Goal: Information Seeking & Learning: Learn about a topic

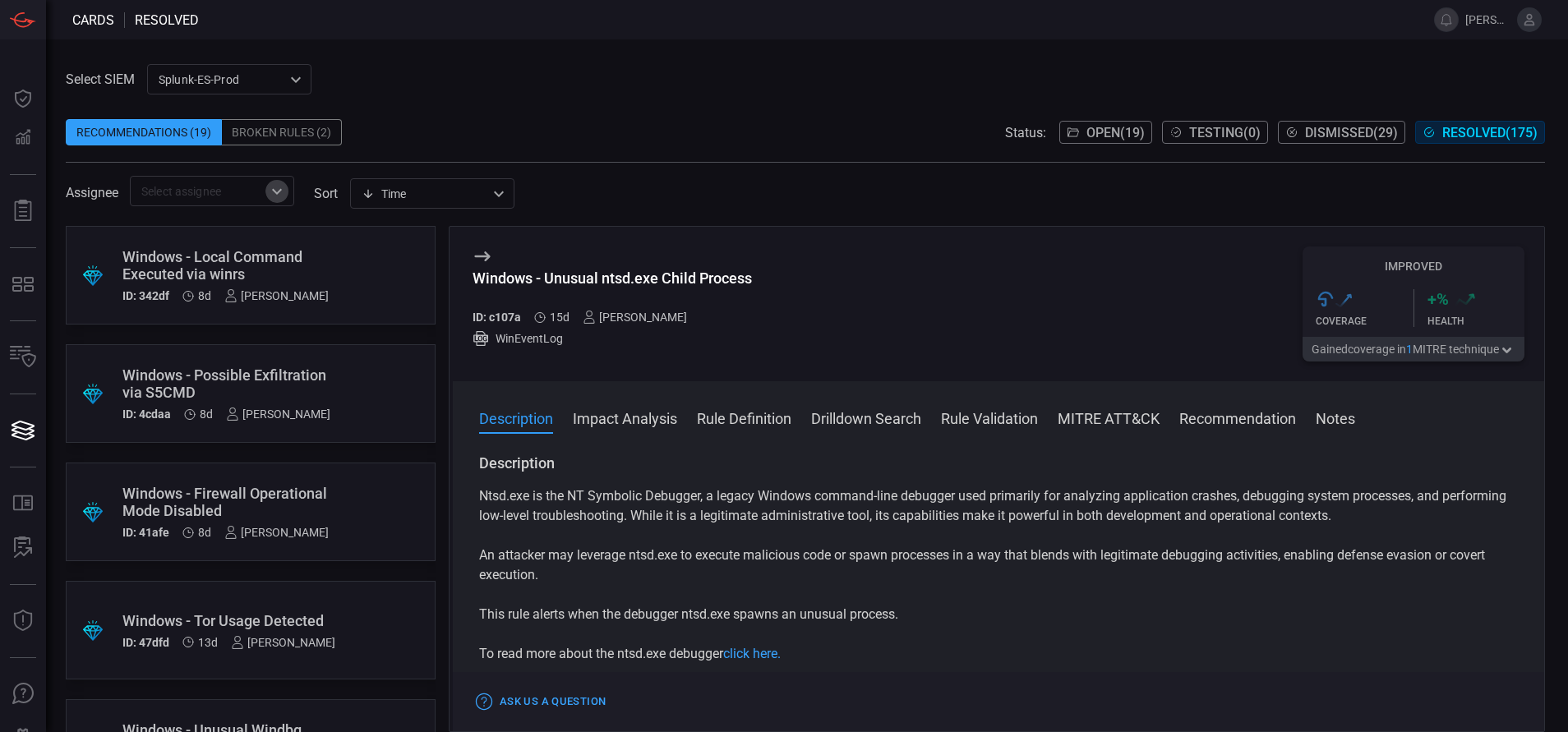
click at [285, 182] on icon "Open" at bounding box center [277, 192] width 20 height 20
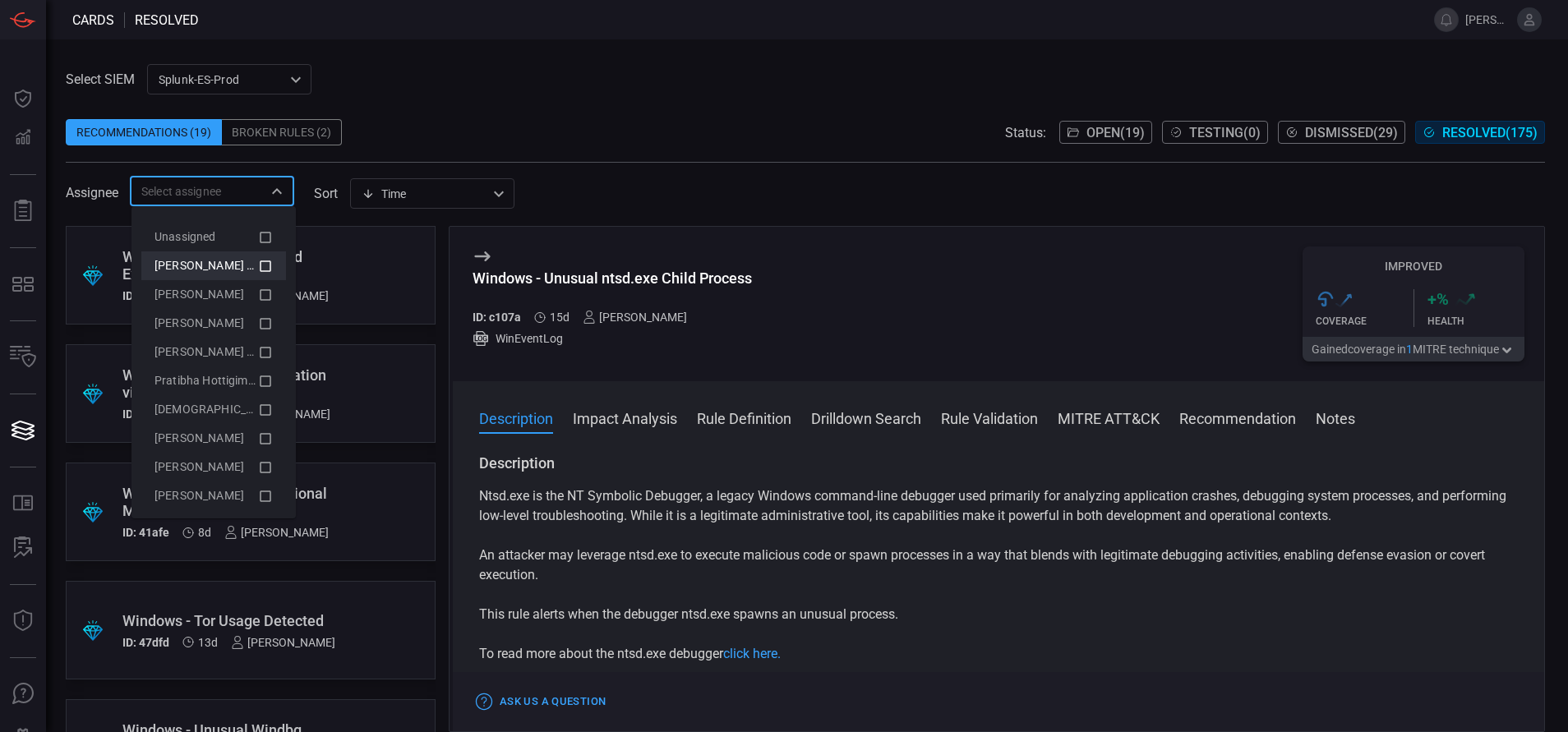
click at [259, 264] on icon at bounding box center [265, 266] width 12 height 12
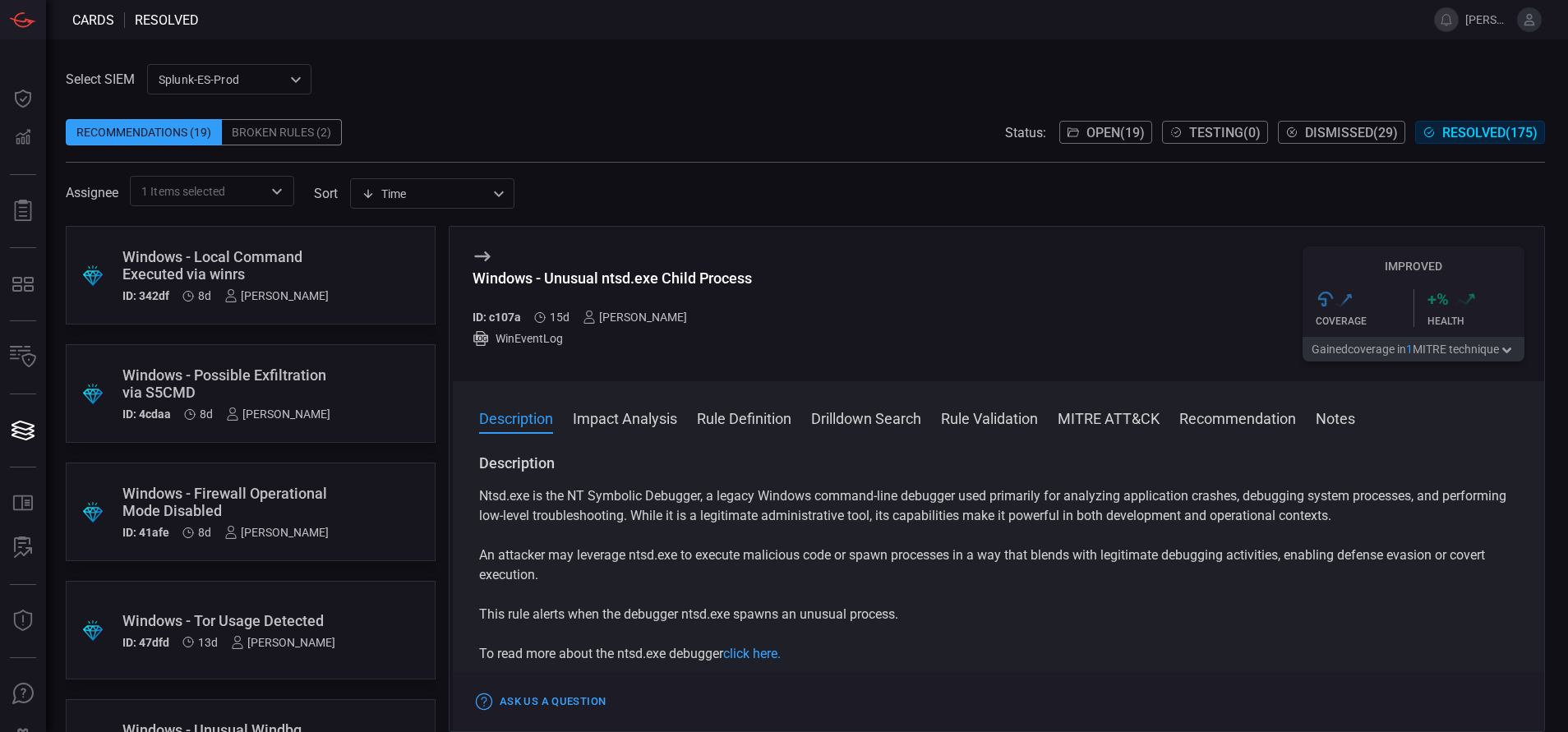
click at [1045, 128] on span "Open ( 19 )" at bounding box center [1116, 132] width 58 height 16
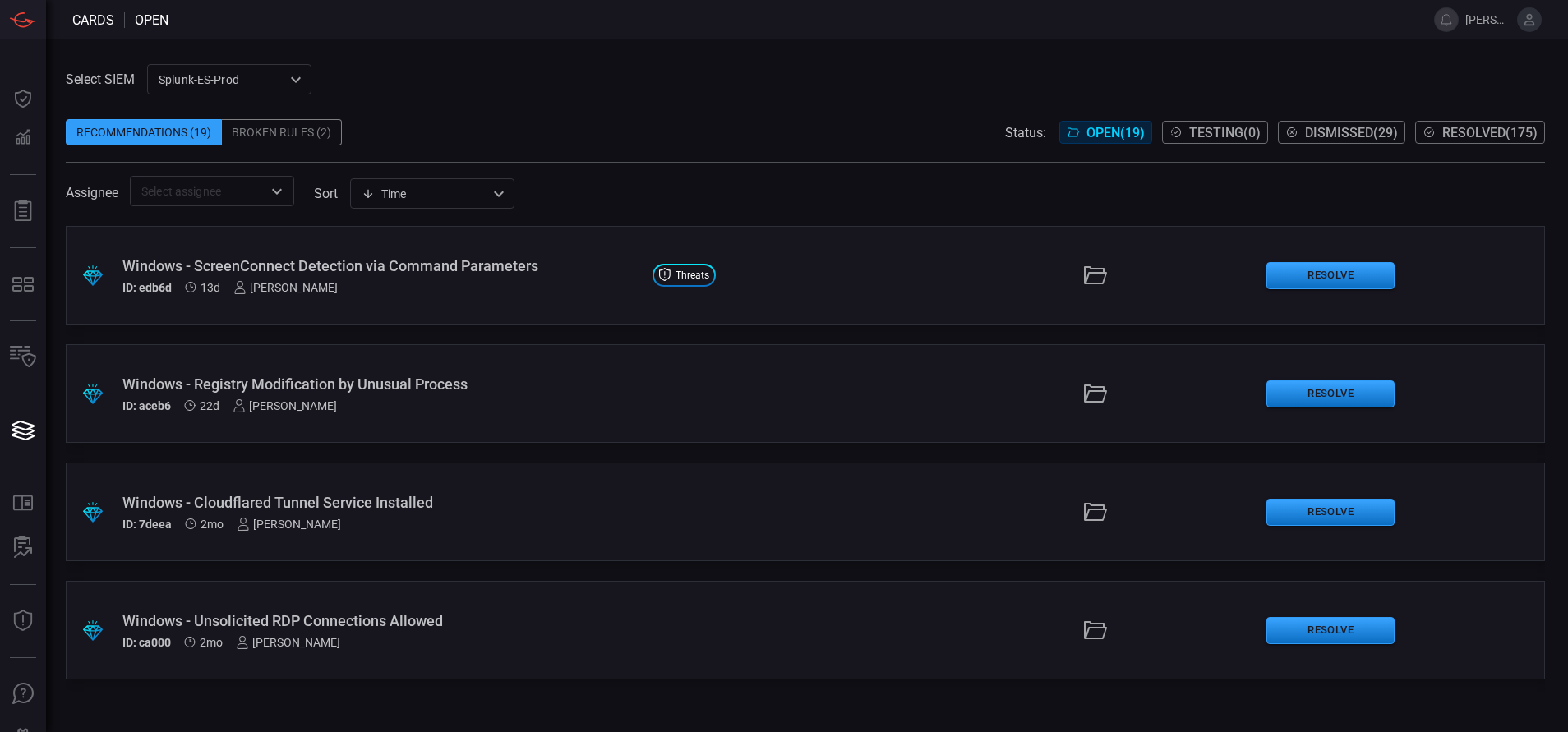
click at [455, 487] on div "Windows - Unsolicited RDP Connections Allowed" at bounding box center [381, 620] width 517 height 17
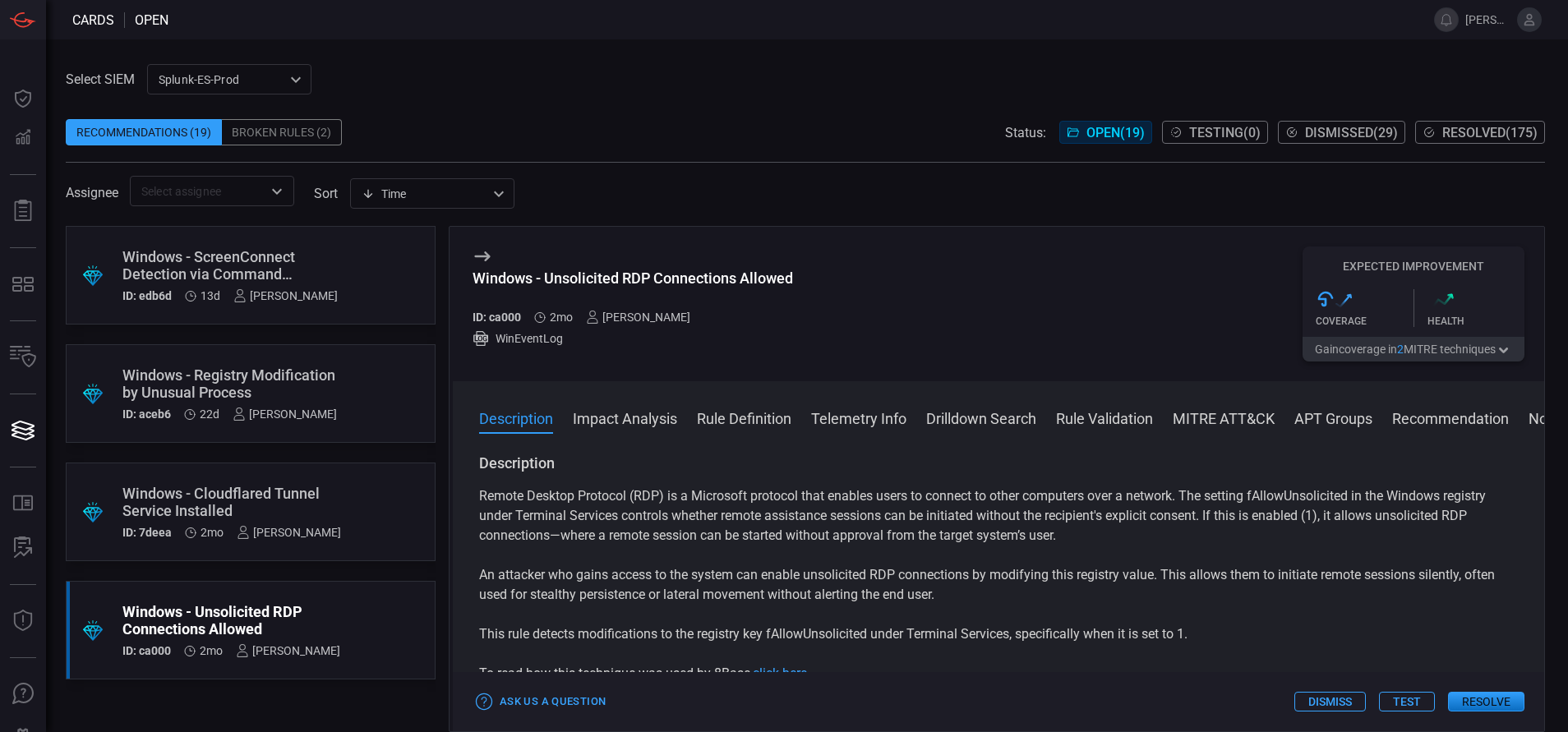
click at [765, 413] on button "Rule Definition" at bounding box center [743, 417] width 94 height 20
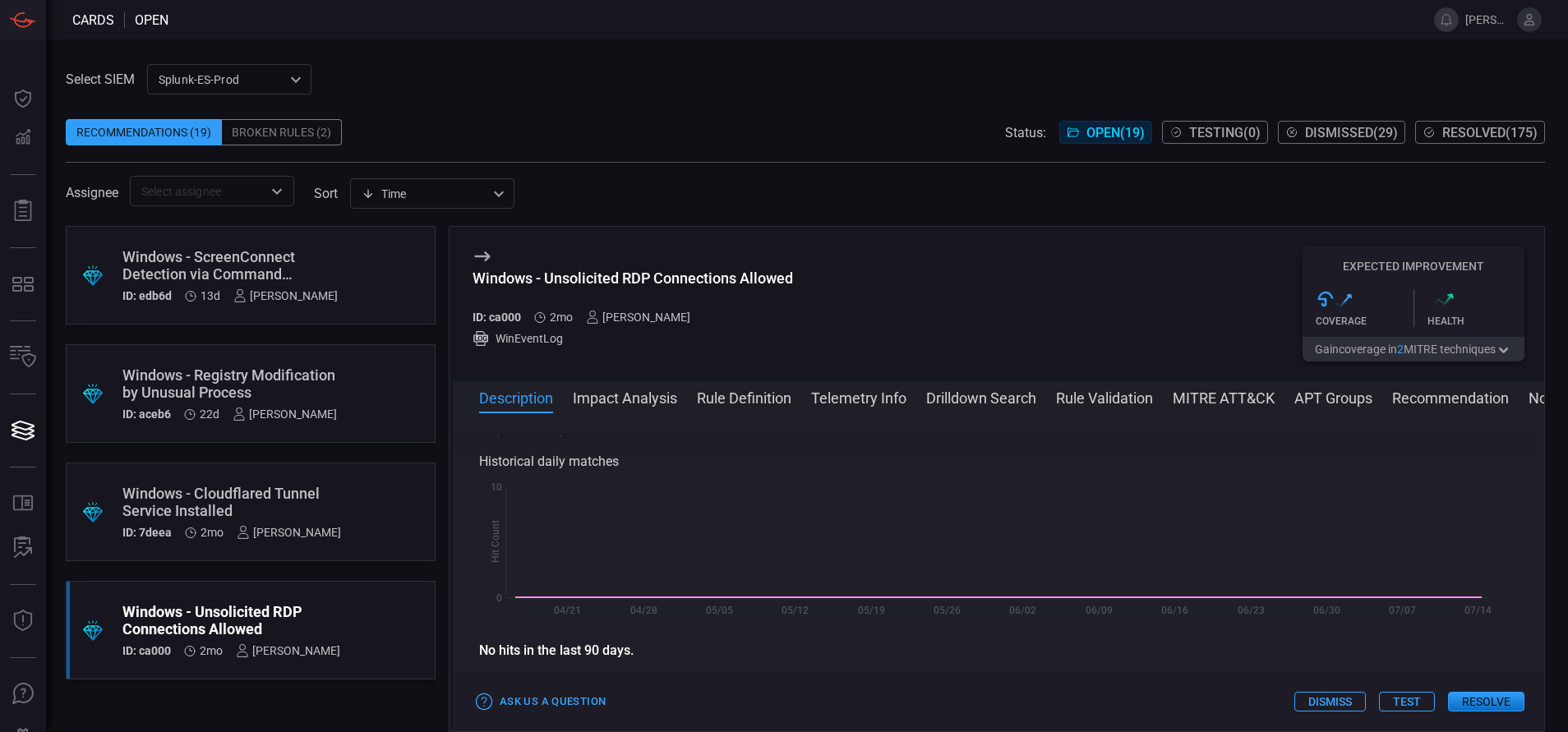
scroll to position [574, 0]
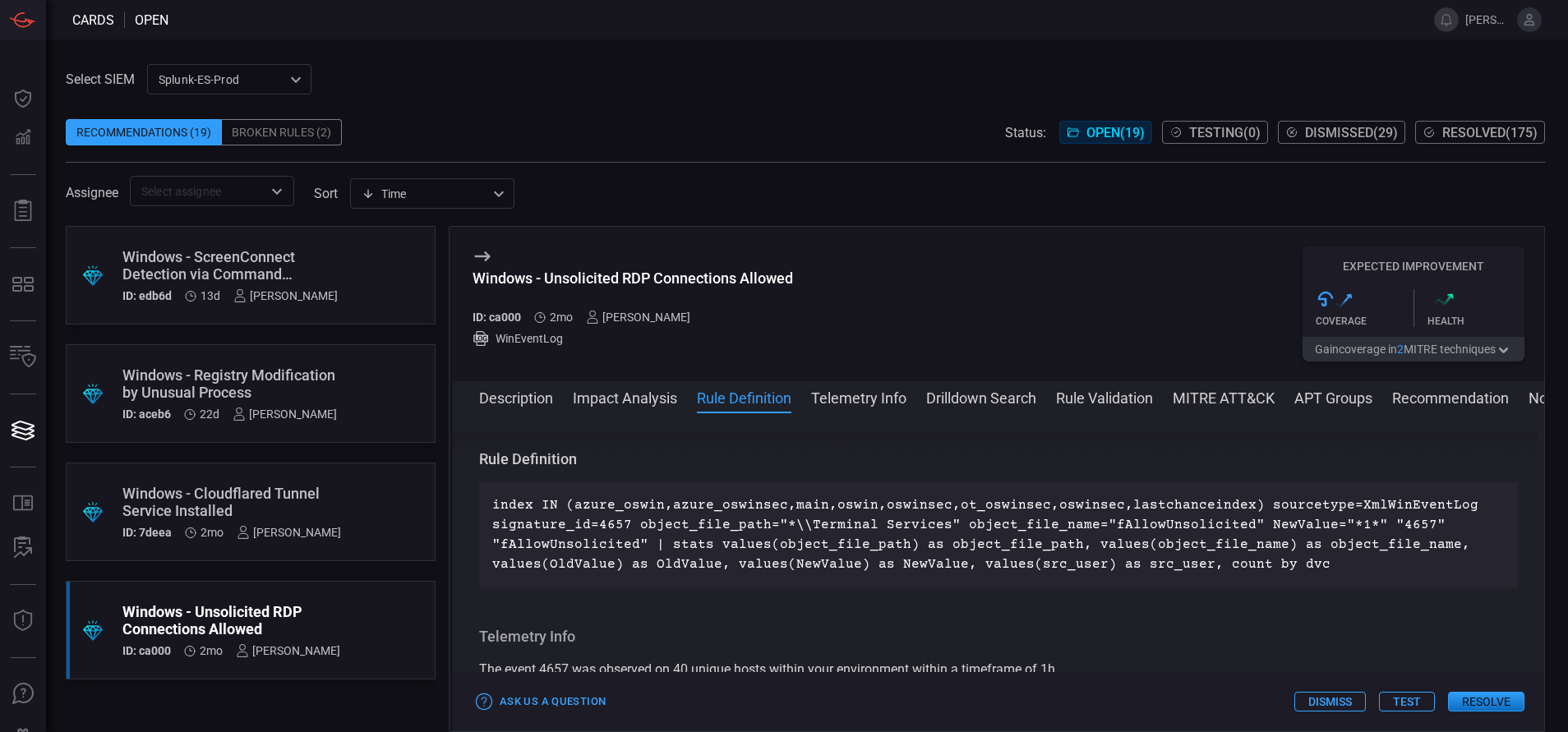
click at [336, 480] on div ".suggested_cards_icon{fill:url(#suggested_cards_icon);} Windows - Cloudflared T…" at bounding box center [250, 512] width 370 height 99
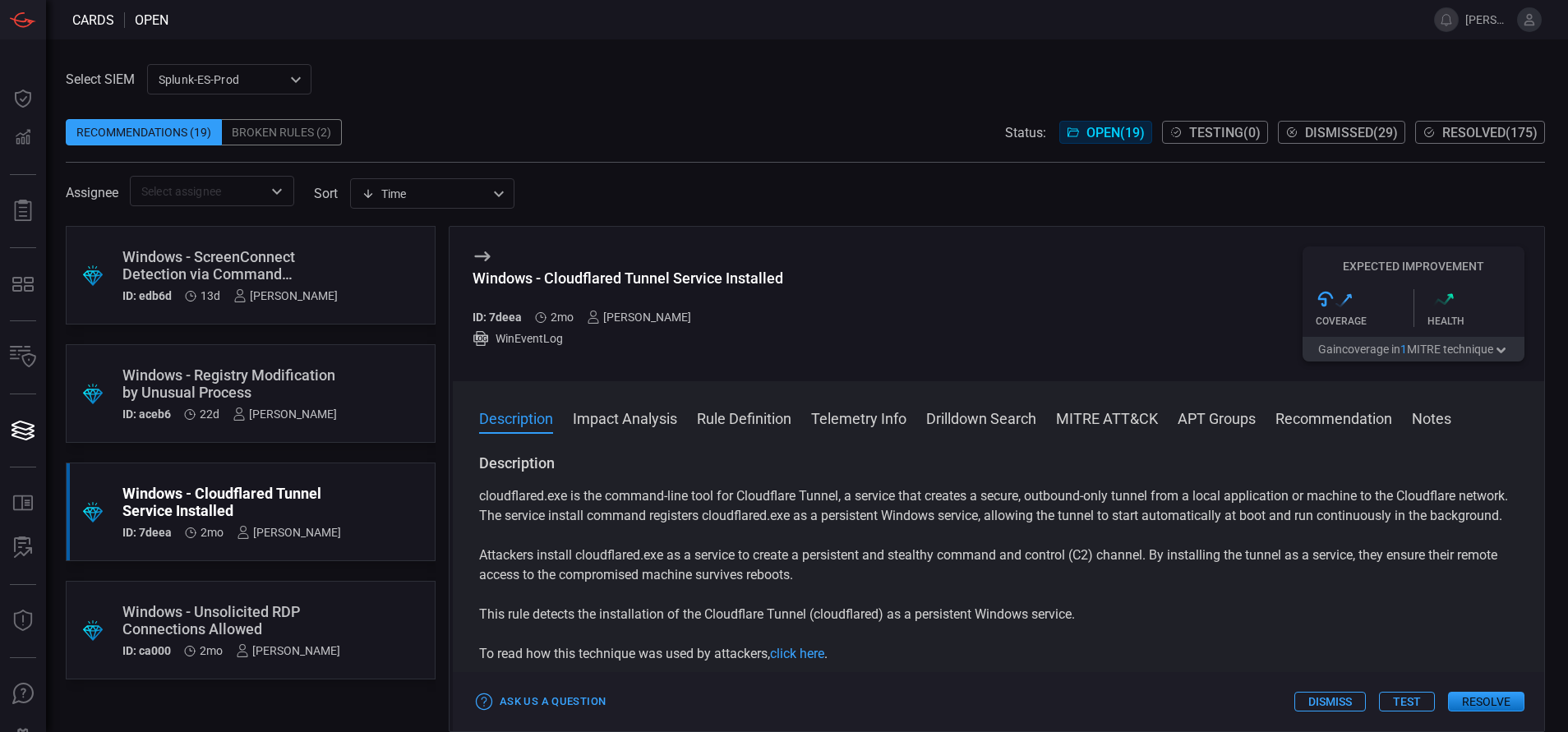
click at [773, 422] on button "Rule Definition" at bounding box center [743, 417] width 94 height 20
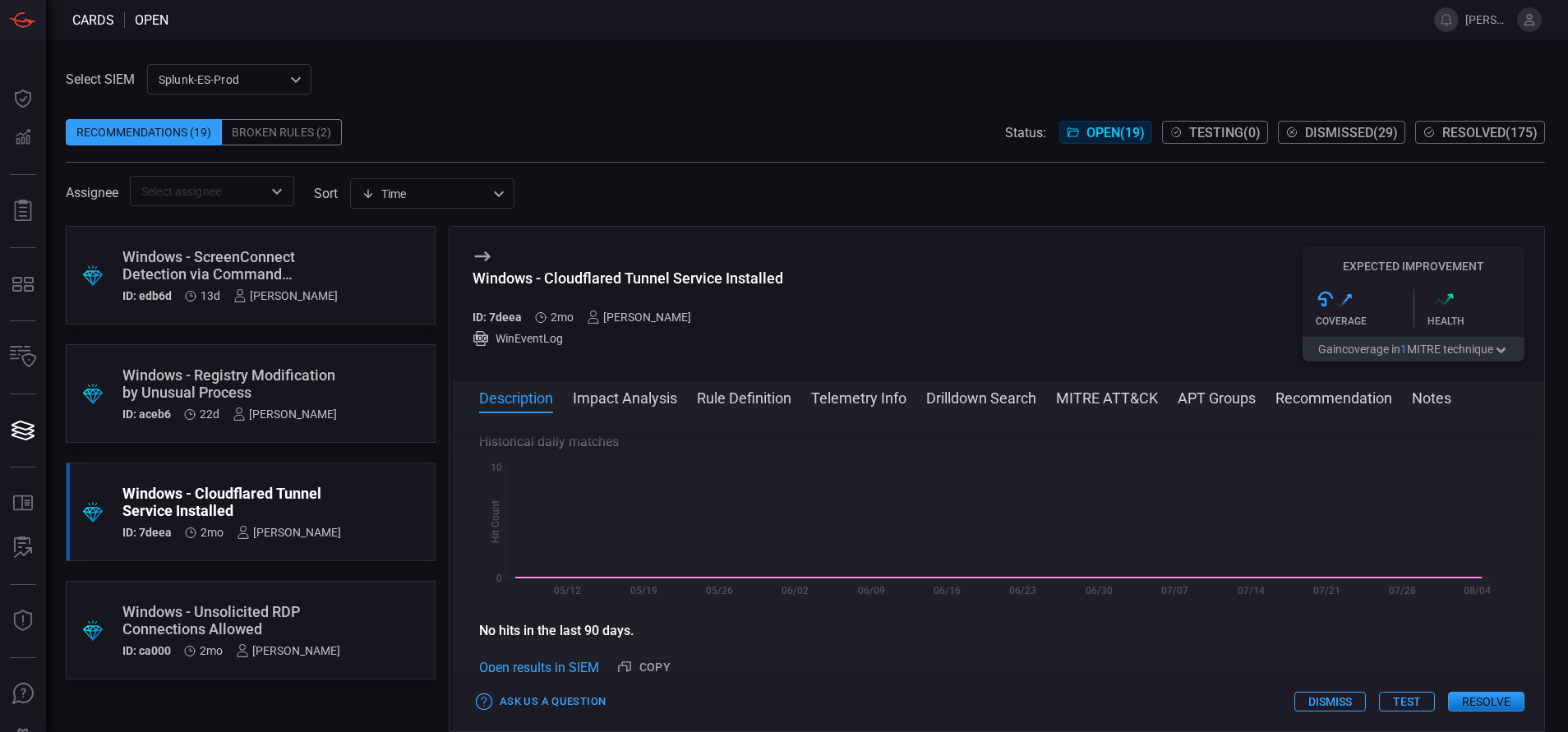
scroll to position [574, 0]
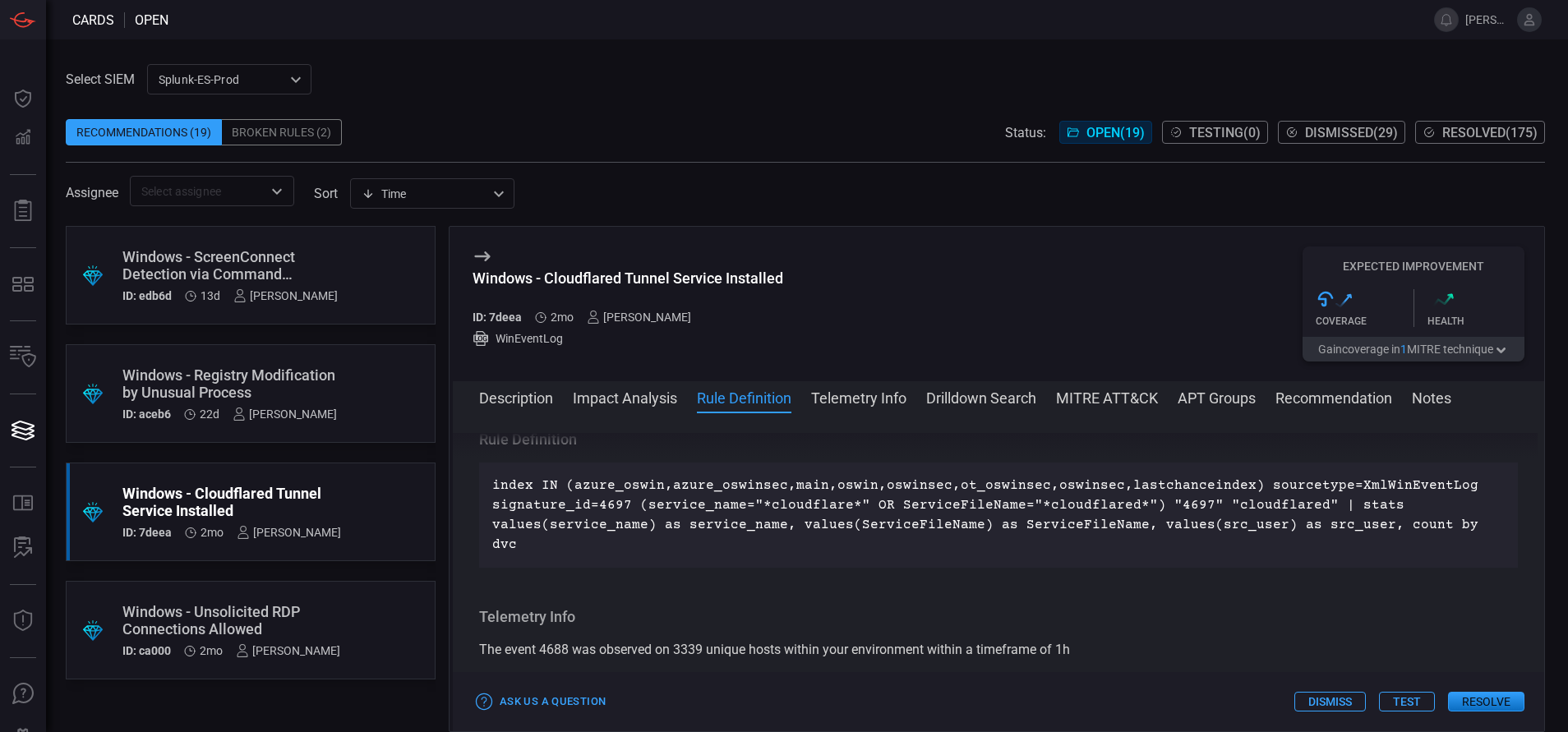
click at [347, 387] on div ".suggested_cards_icon{fill:url(#suggested_cards_icon);} Windows - Registry Modi…" at bounding box center [250, 393] width 370 height 99
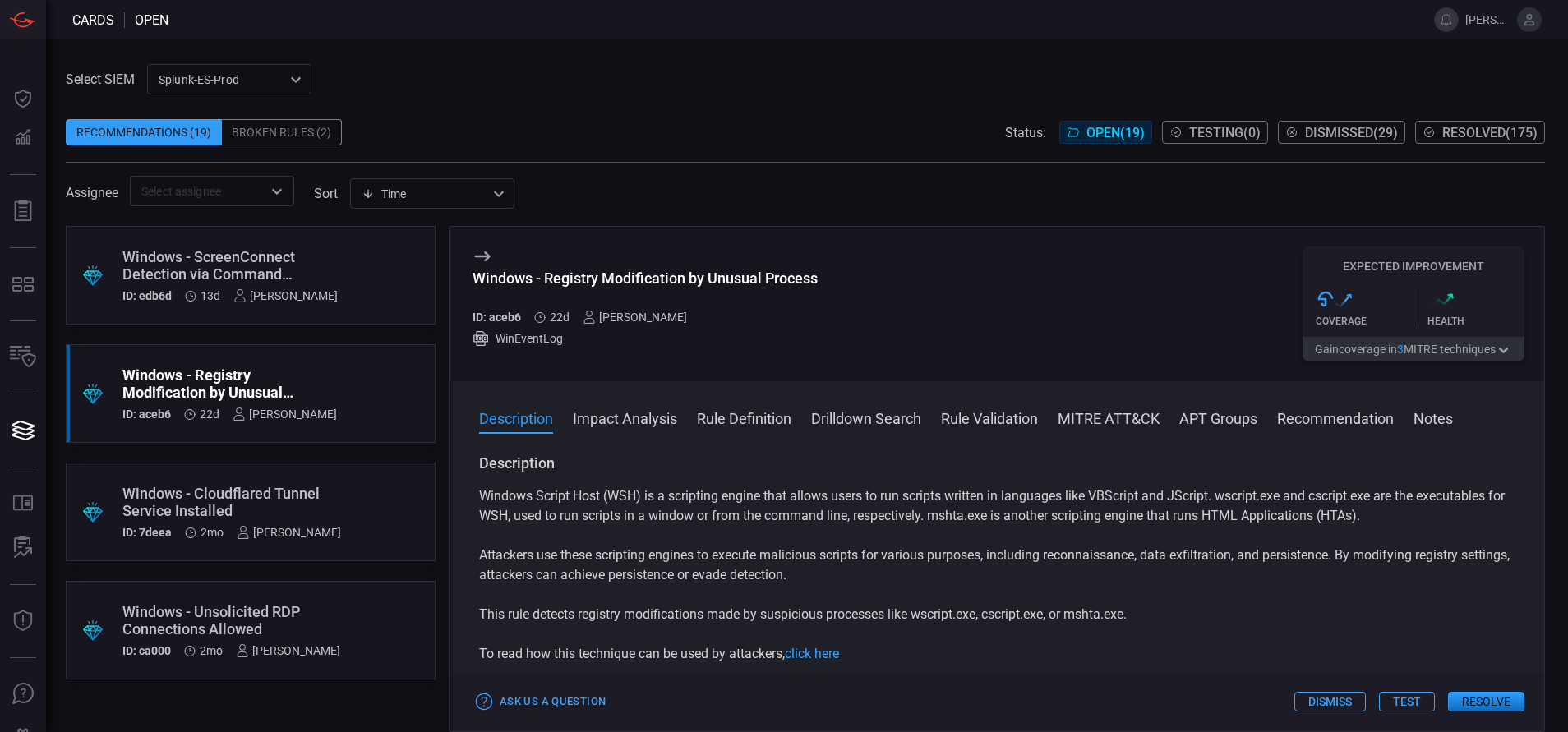
click at [756, 416] on button "Rule Definition" at bounding box center [743, 417] width 94 height 20
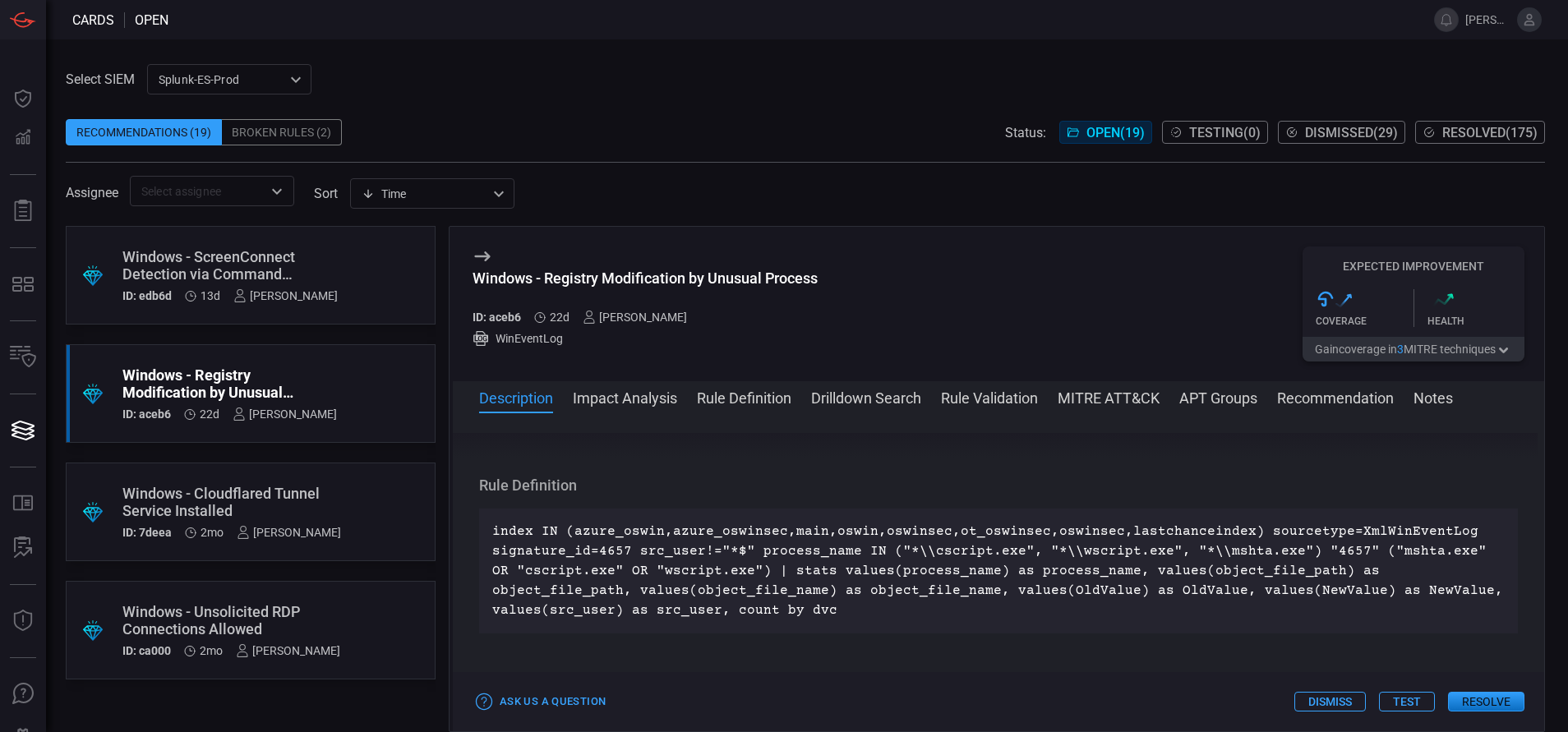
scroll to position [753, 0]
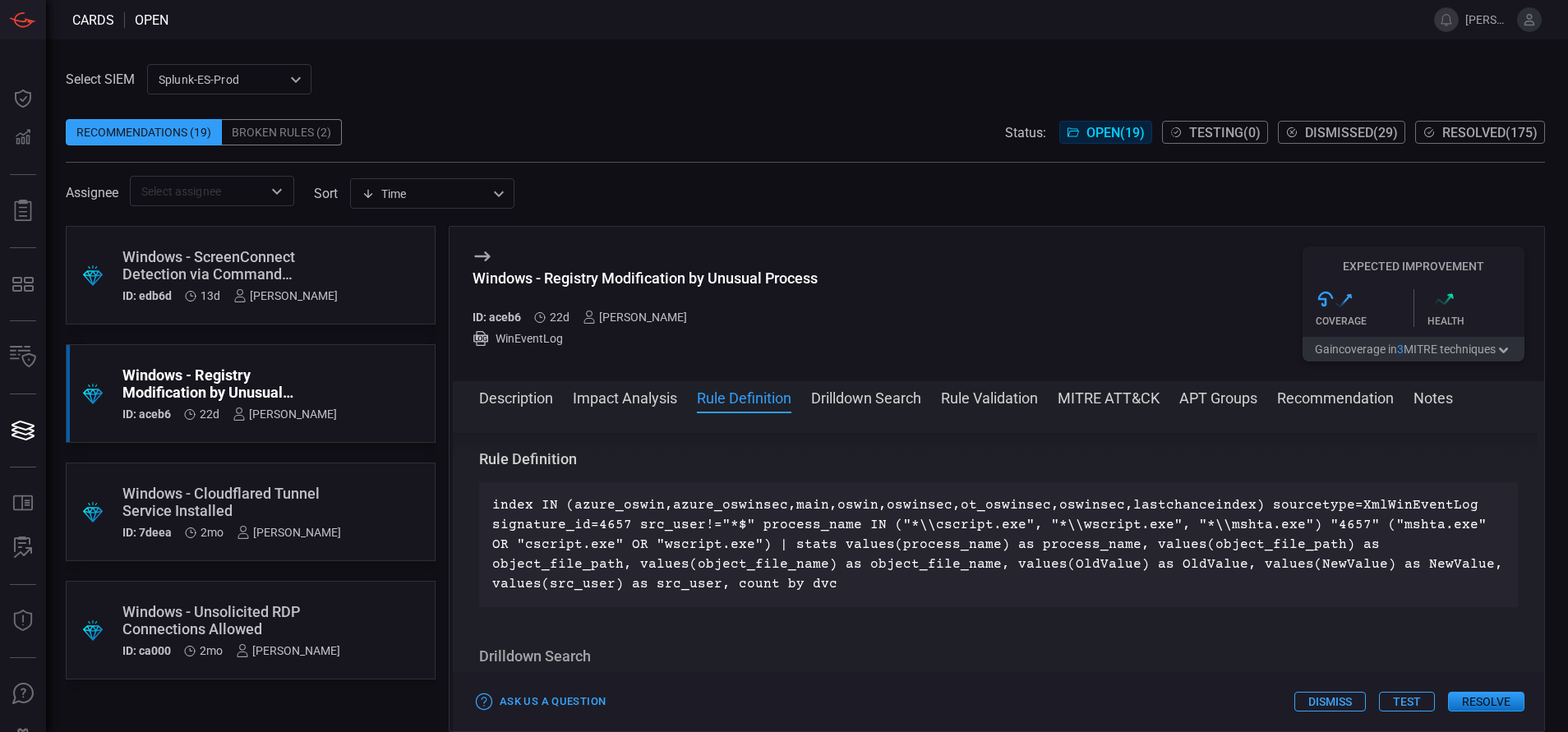
click at [303, 269] on div "Windows - ScreenConnect Detection via Command Parameters" at bounding box center [230, 266] width 216 height 35
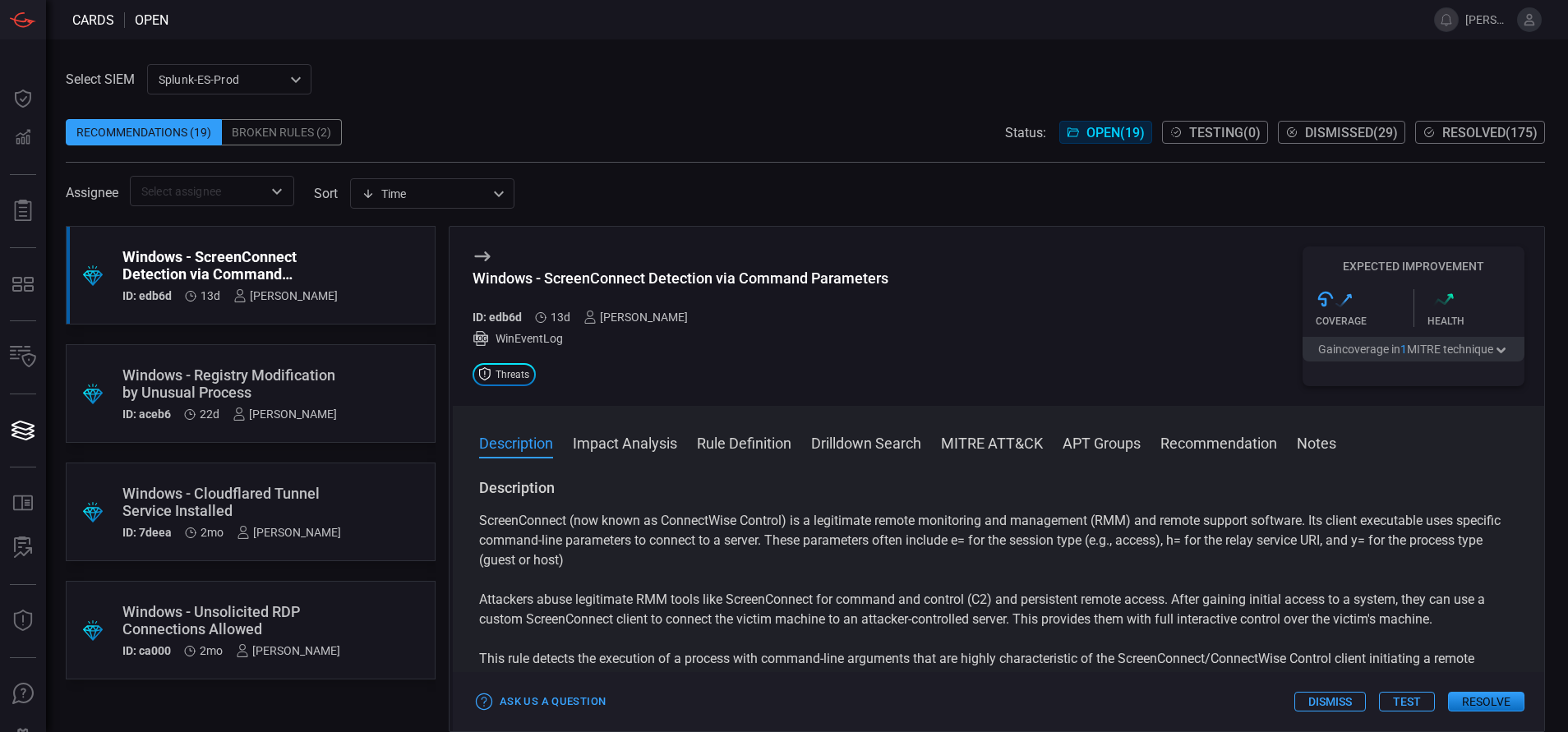
click at [738, 440] on button "Rule Definition" at bounding box center [743, 442] width 94 height 20
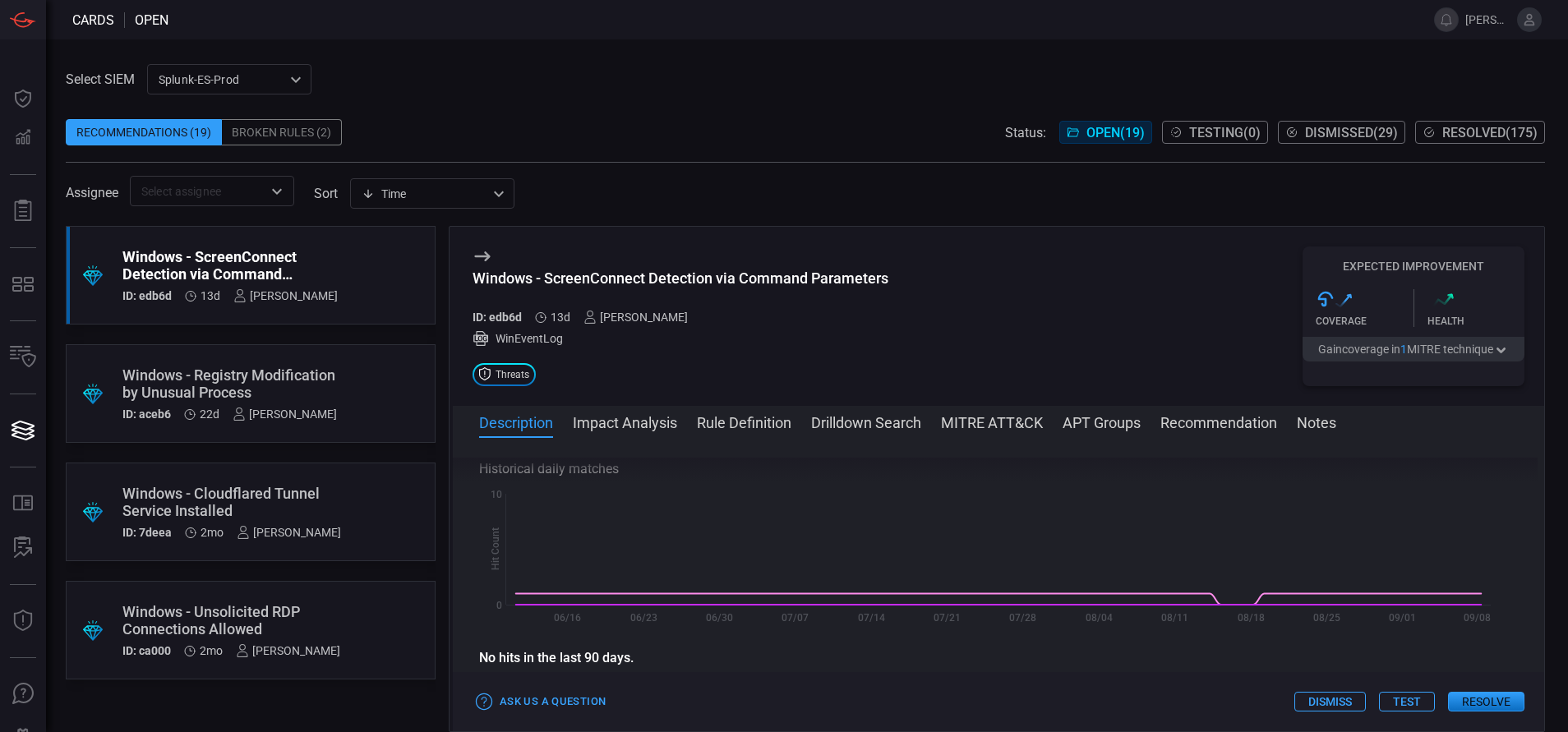
scroll to position [594, 0]
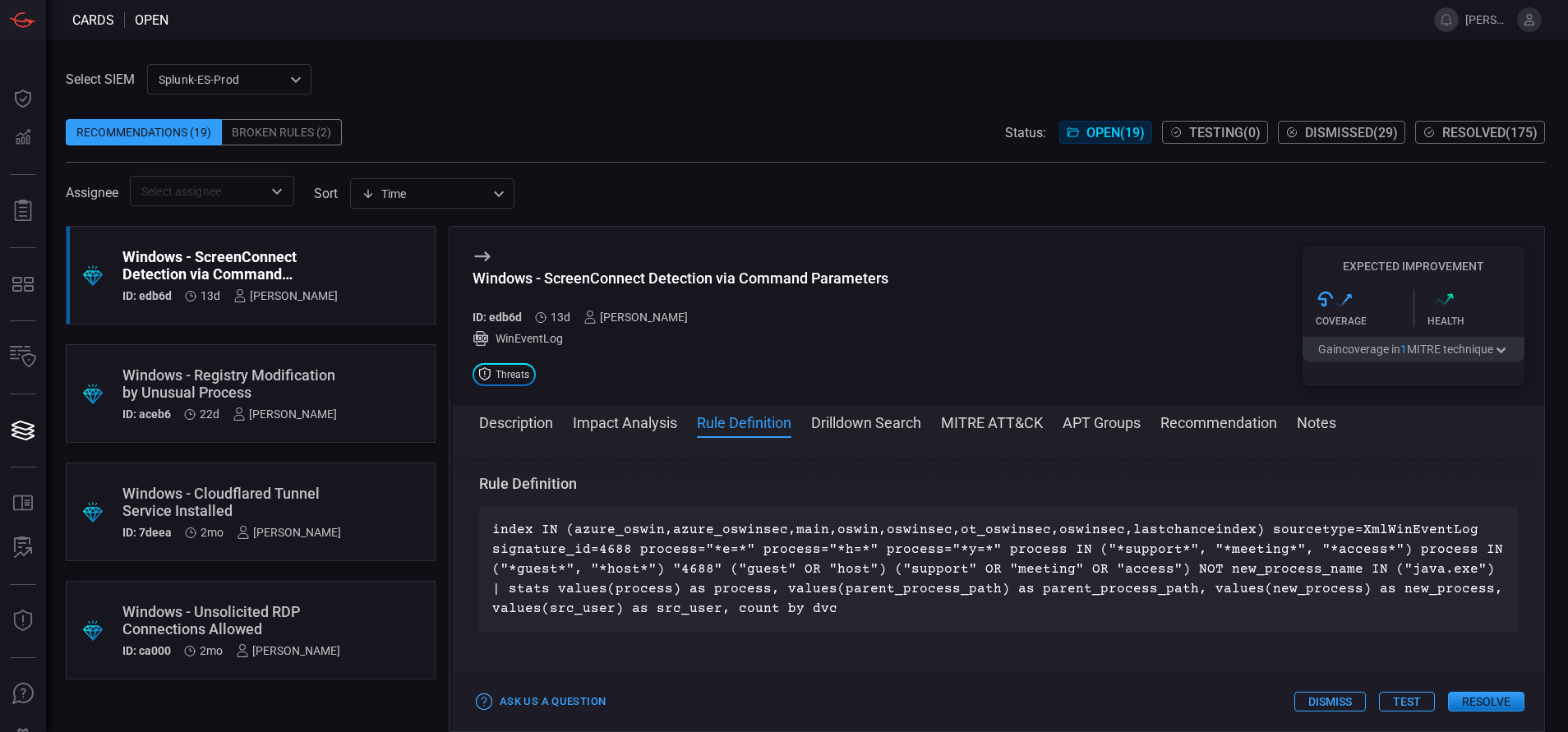
click at [343, 487] on div ".suggested_cards_icon{fill:url(#suggested_cards_icon);} Windows - Unsolicited R…" at bounding box center [250, 630] width 370 height 99
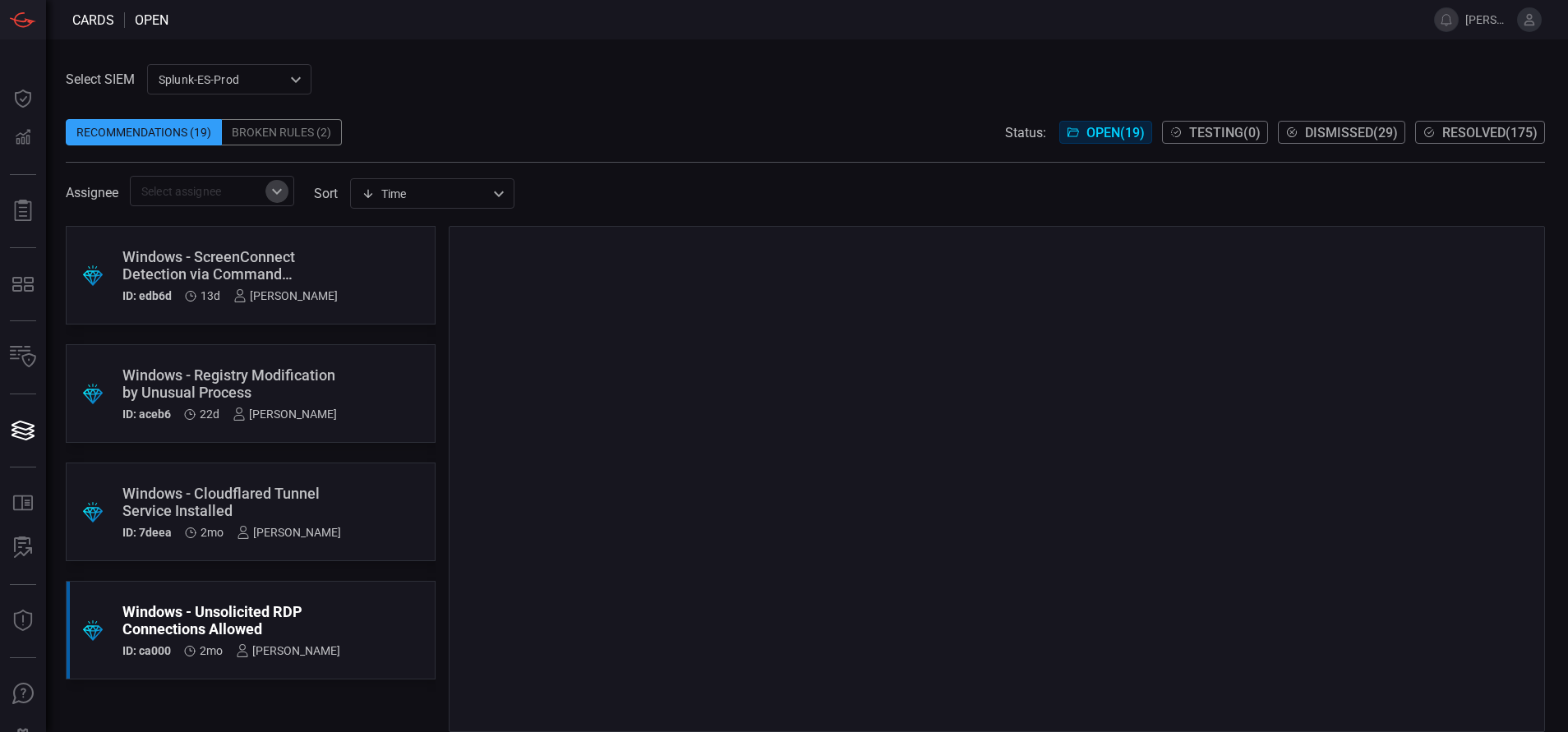
click at [276, 192] on icon "Open" at bounding box center [277, 191] width 10 height 5
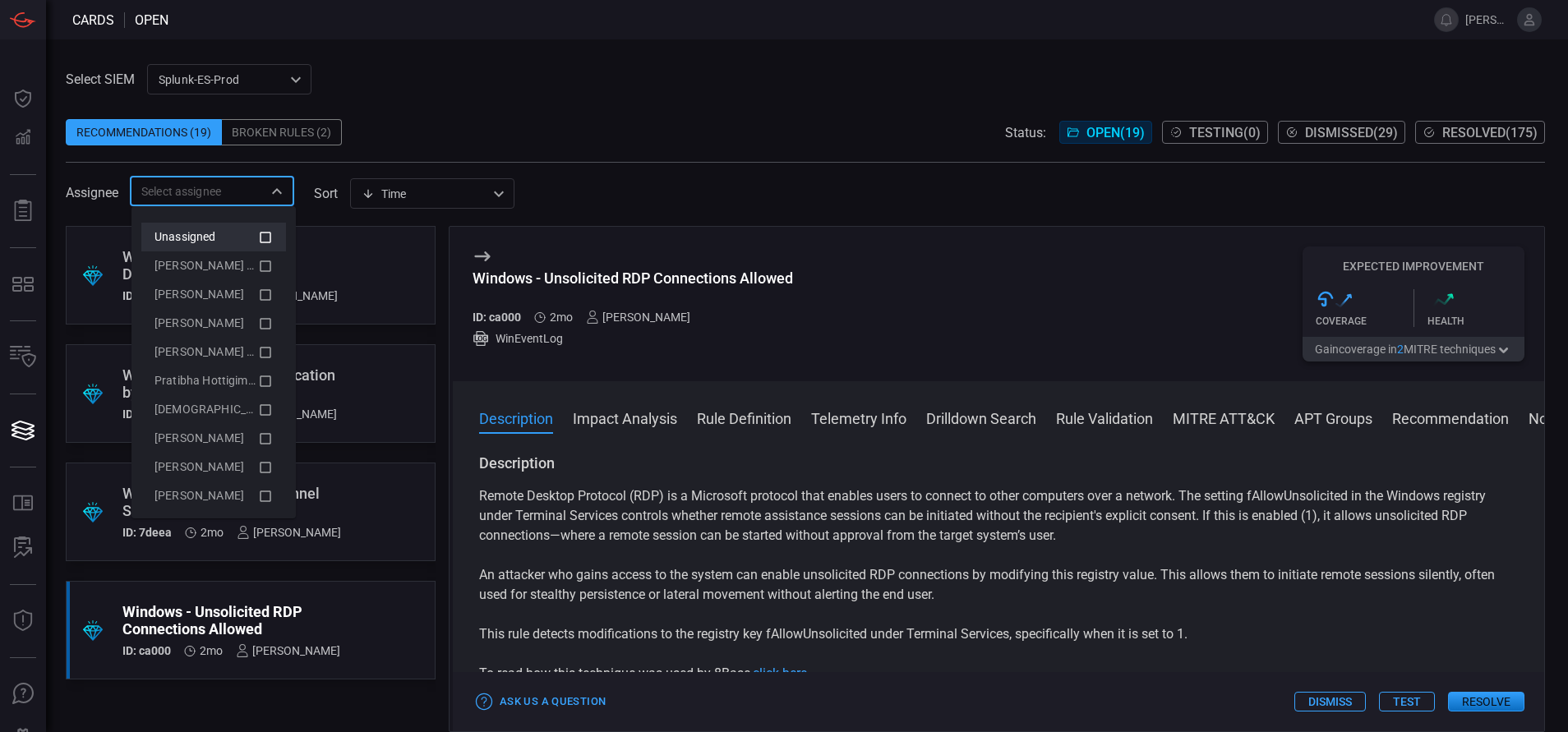
click at [258, 235] on icon at bounding box center [266, 237] width 15 height 20
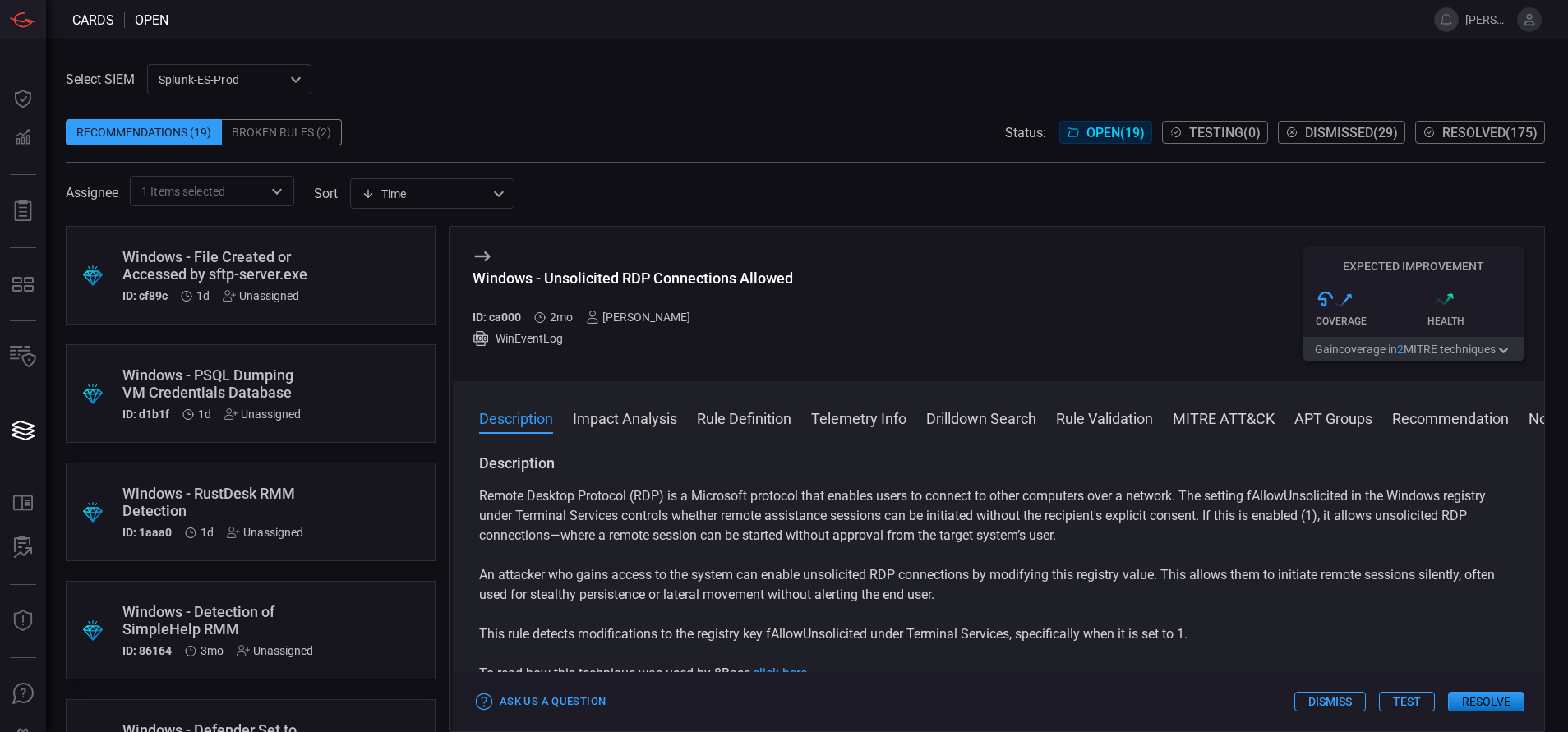
click at [487, 61] on div "Select SIEM Splunk-ES-Prod 0faf634c-0f6c-403d-9a98-5f25c84e76aa ​ Recommendatio…" at bounding box center [806, 385] width 1522 height 693
click at [340, 308] on div ".suggested_cards_icon{fill:url(#suggested_cards_icon);} Windows - File Created …" at bounding box center [250, 275] width 370 height 99
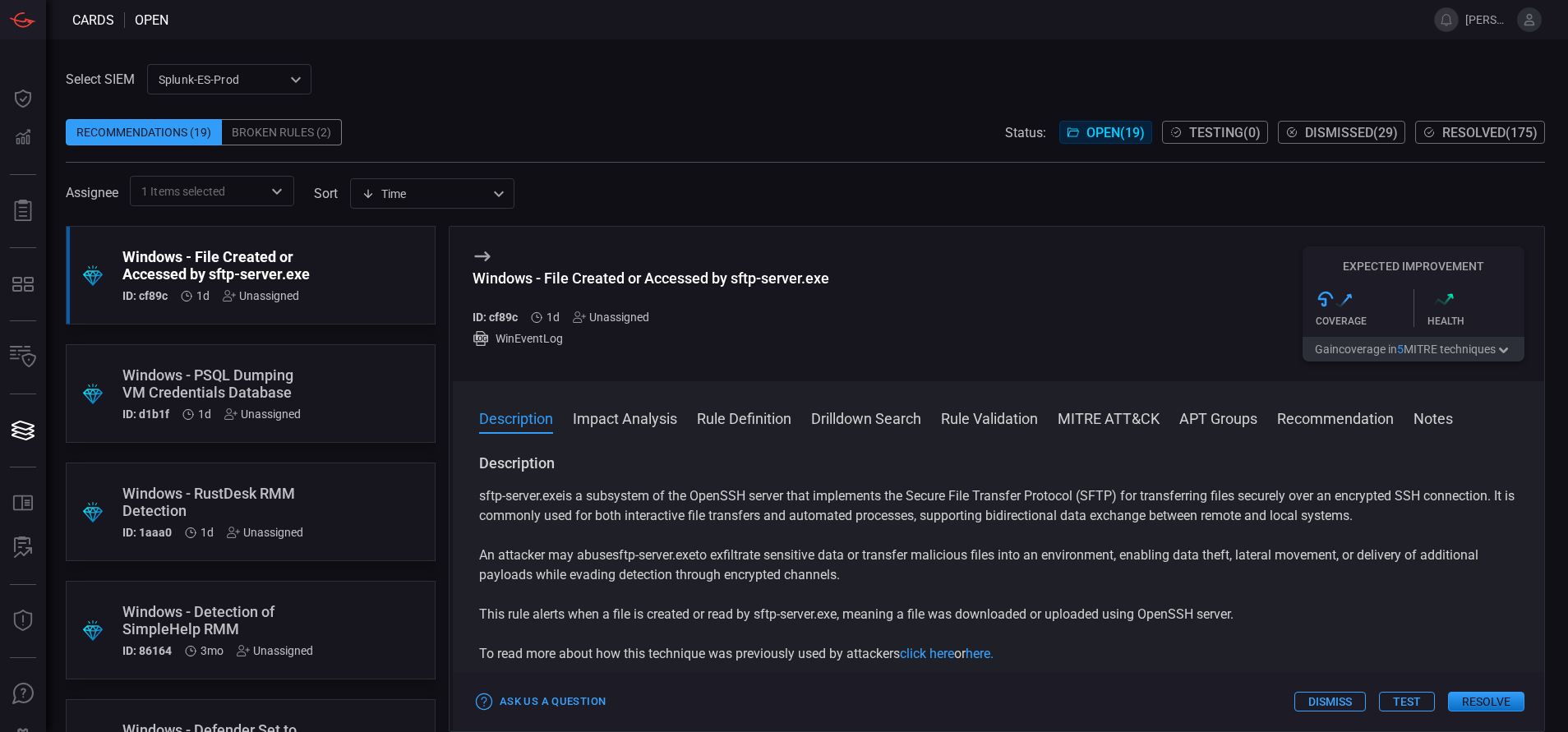
click at [782, 419] on button "Rule Definition" at bounding box center [743, 417] width 94 height 20
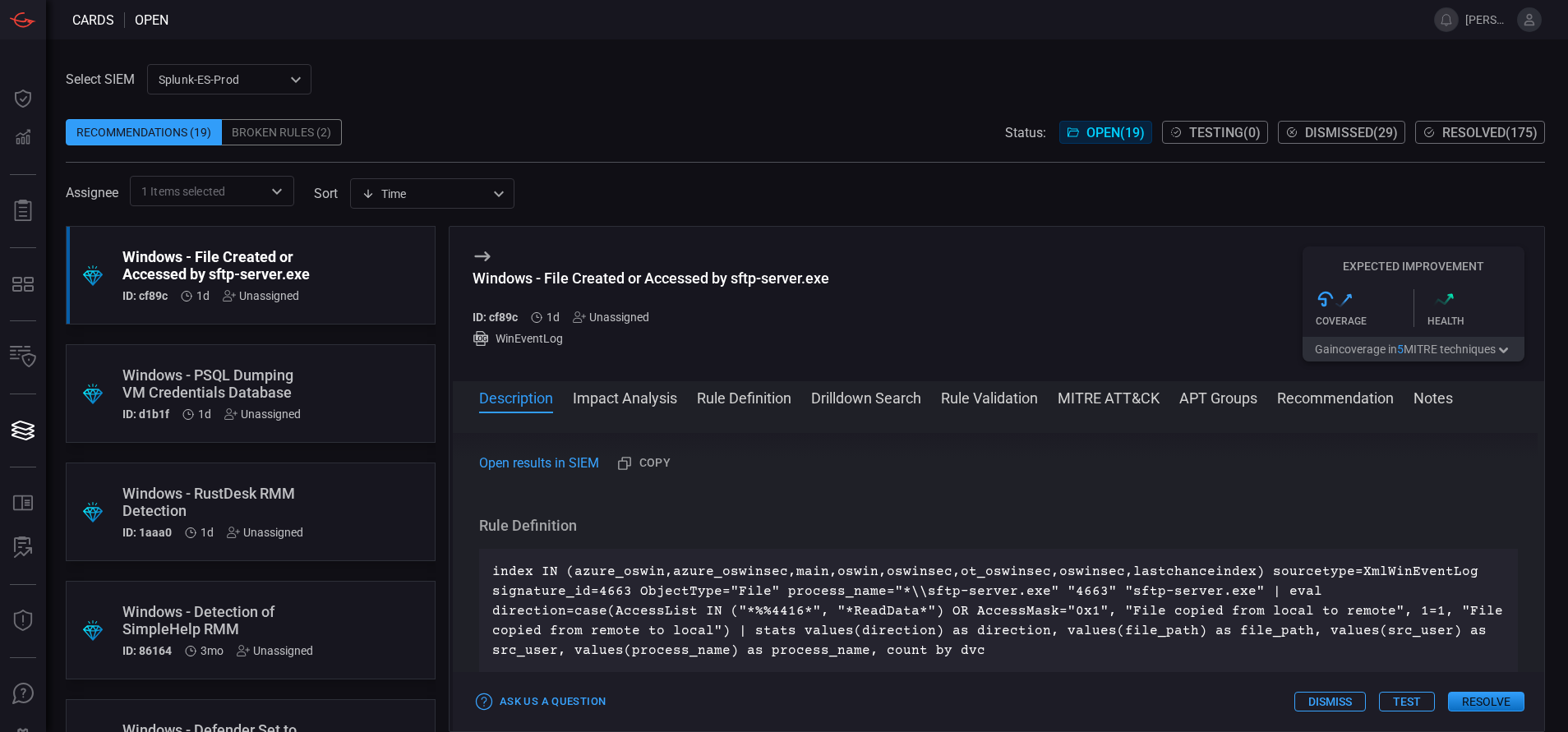
scroll to position [773, 0]
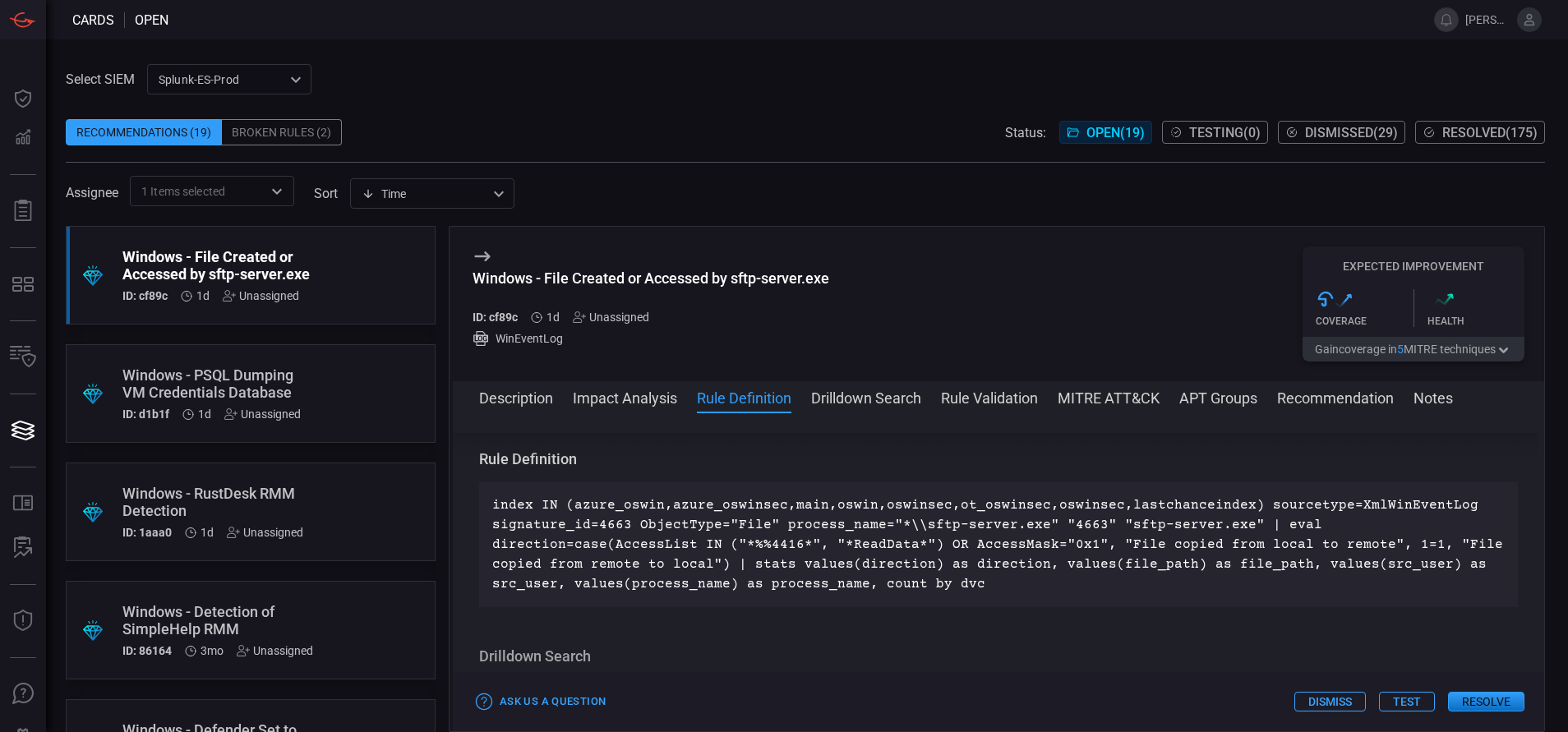
click at [300, 397] on div ".suggested_cards_icon{fill:url(#suggested_cards_icon);} Windows - PSQL Dumping …" at bounding box center [250, 393] width 370 height 99
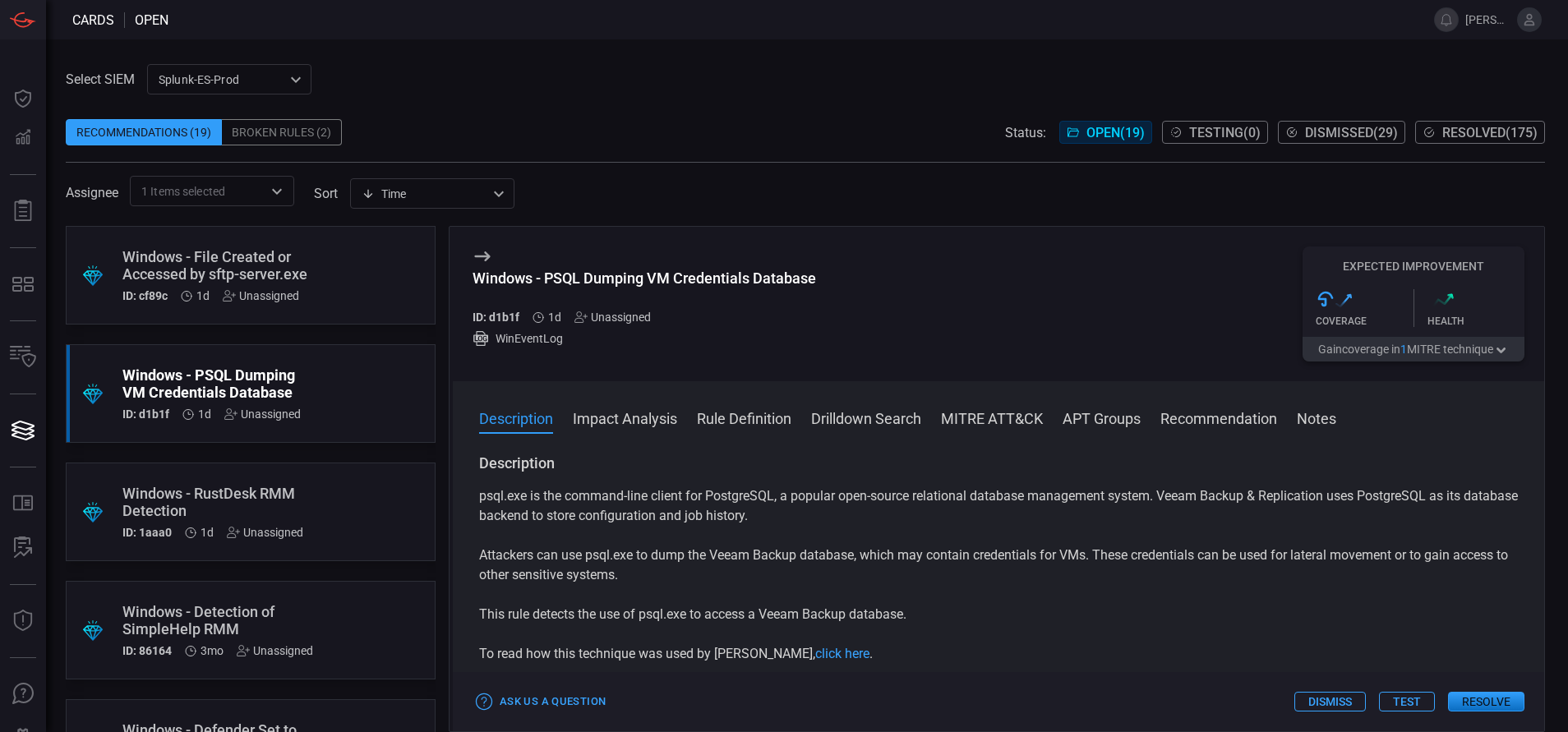
click at [734, 424] on button "Rule Definition" at bounding box center [743, 417] width 94 height 20
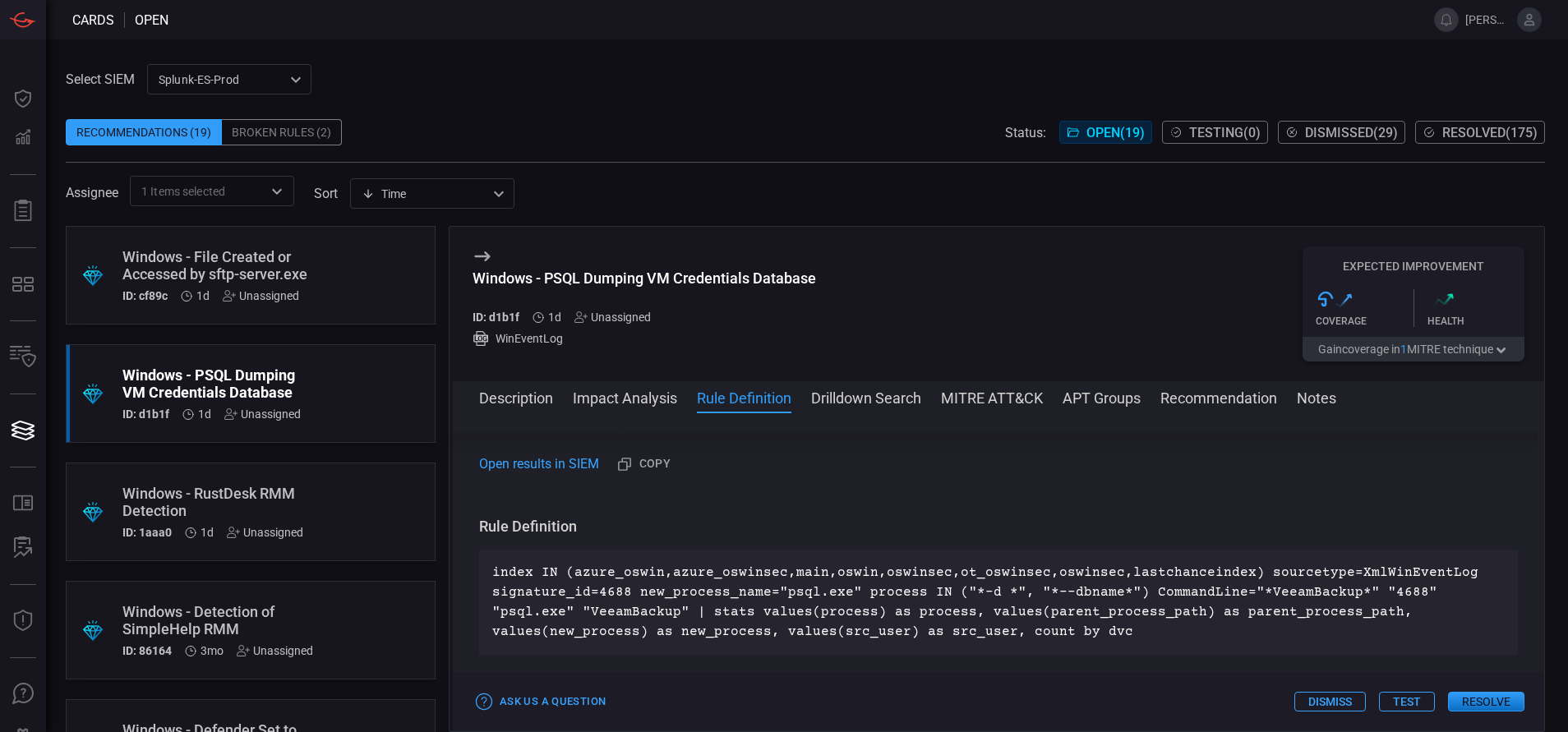
scroll to position [554, 0]
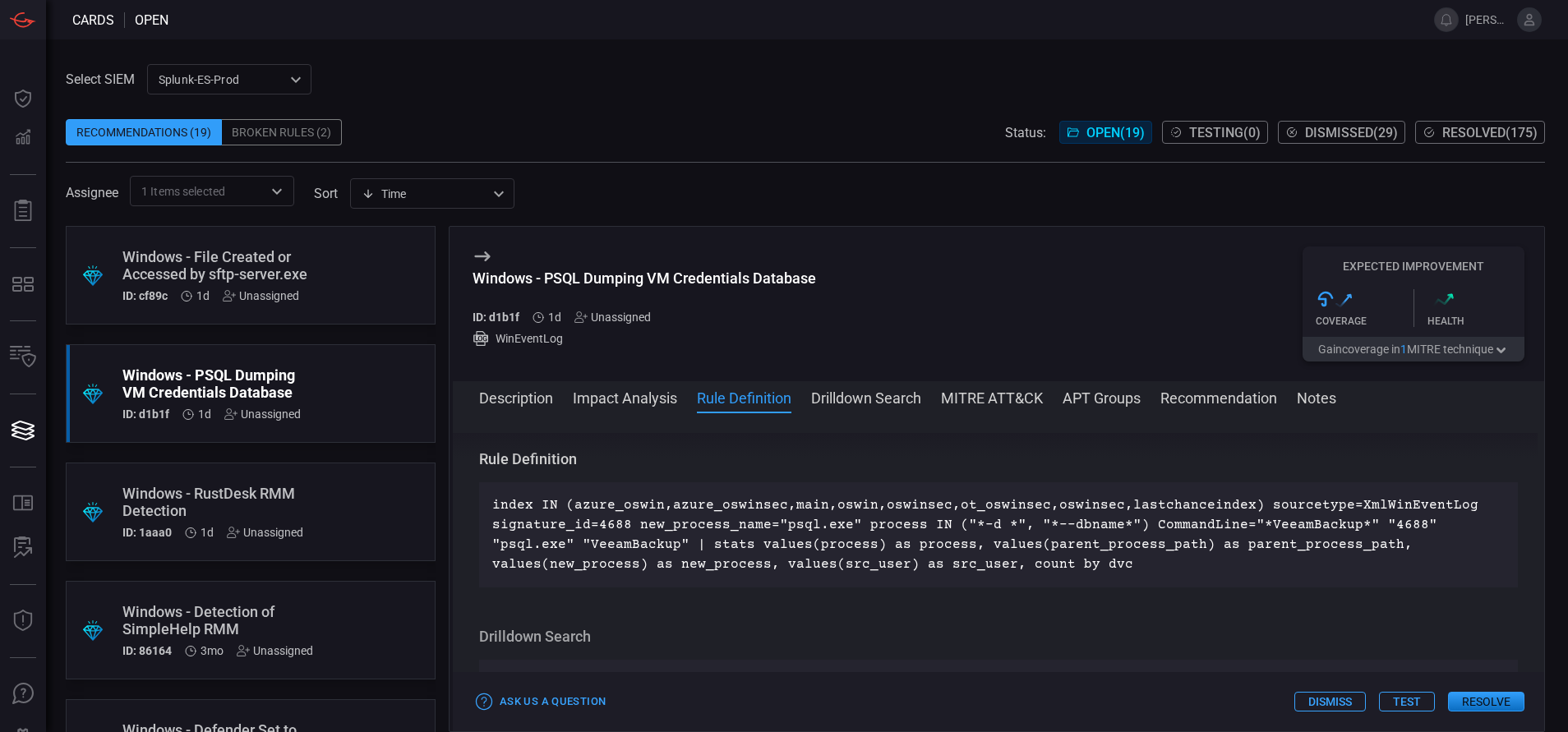
click at [277, 487] on div "Windows - RustDesk RMM Detection" at bounding box center [219, 502] width 194 height 35
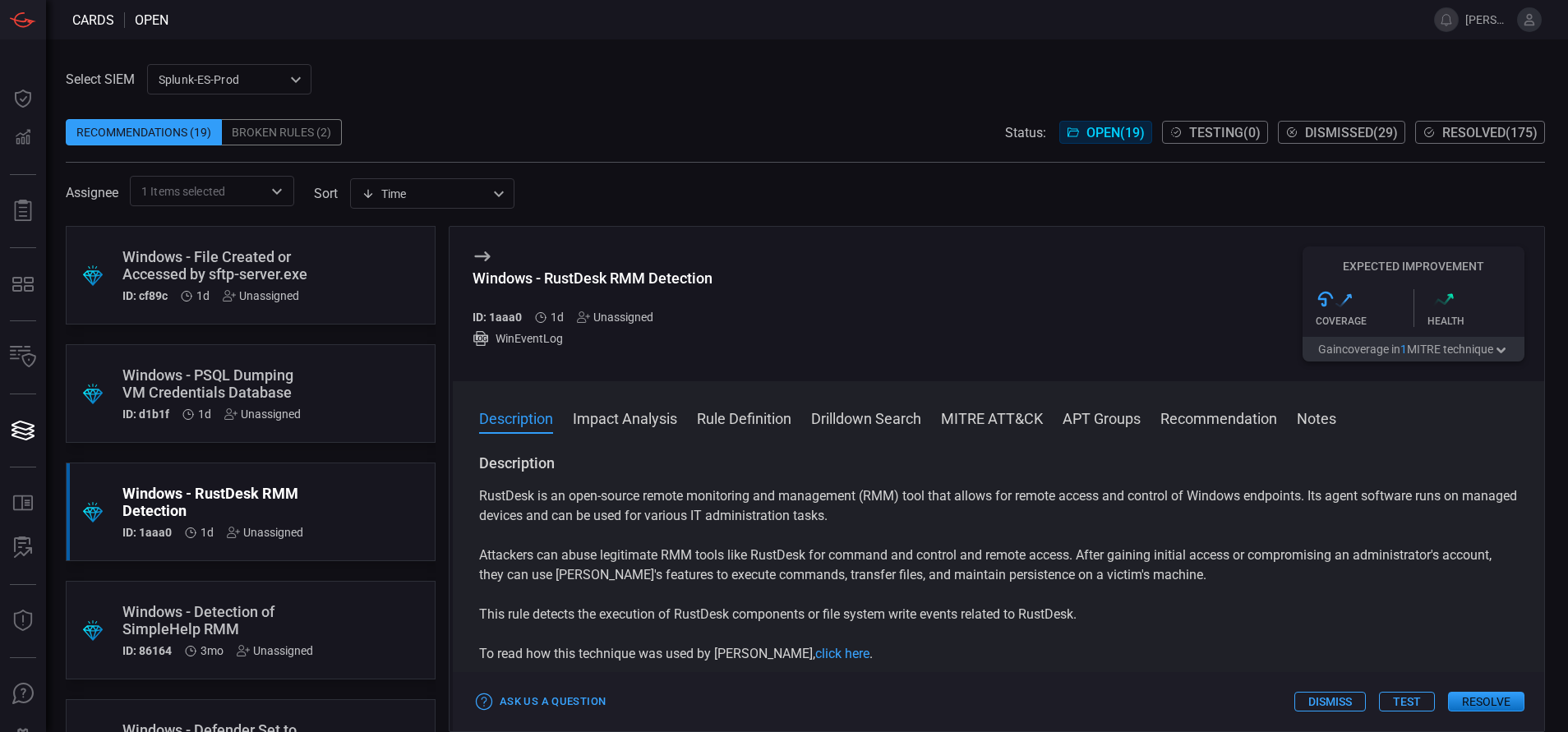
click at [295, 487] on div "Windows - Detection of SimpleHelp RMM" at bounding box center [219, 621] width 194 height 35
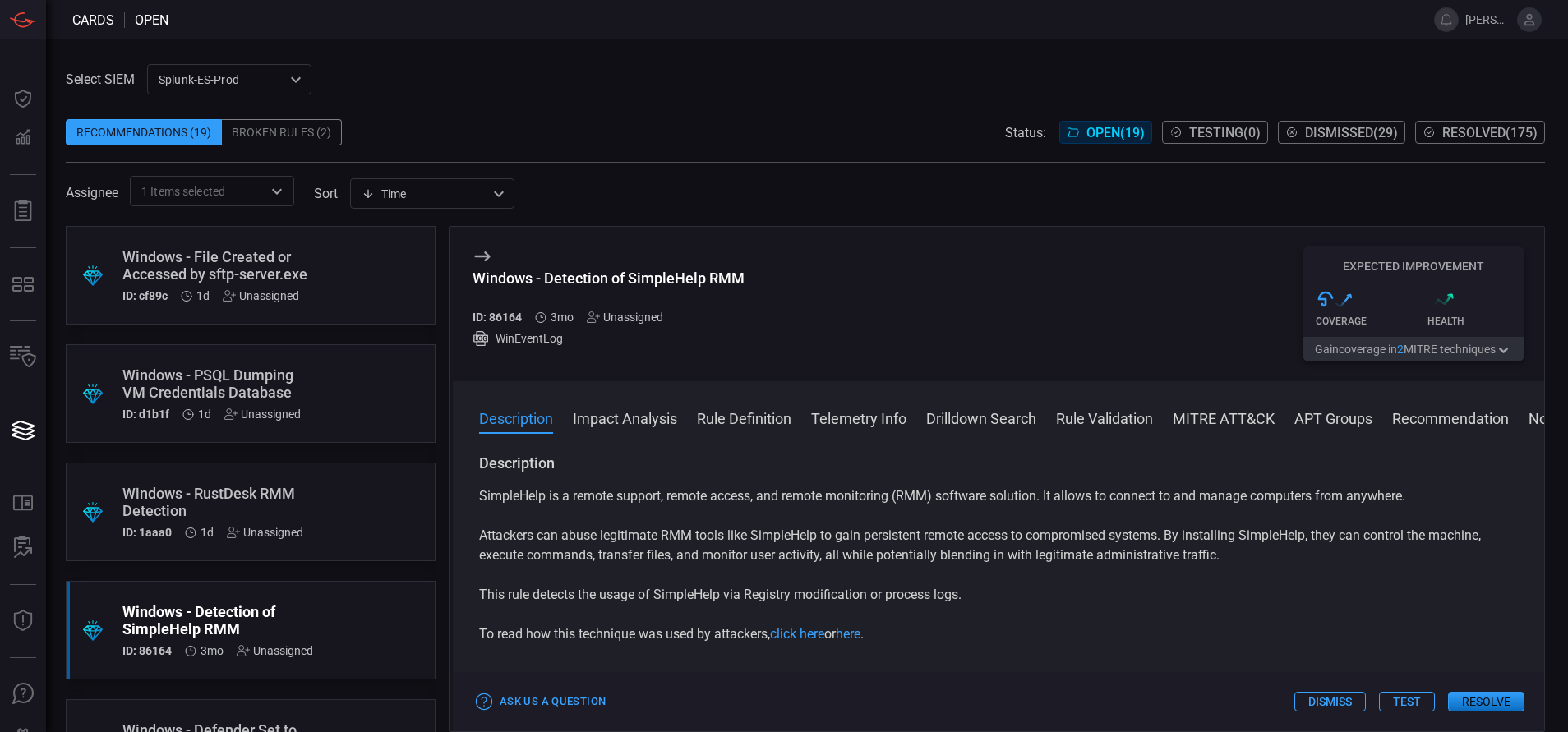
click at [743, 413] on button "Rule Definition" at bounding box center [743, 417] width 94 height 20
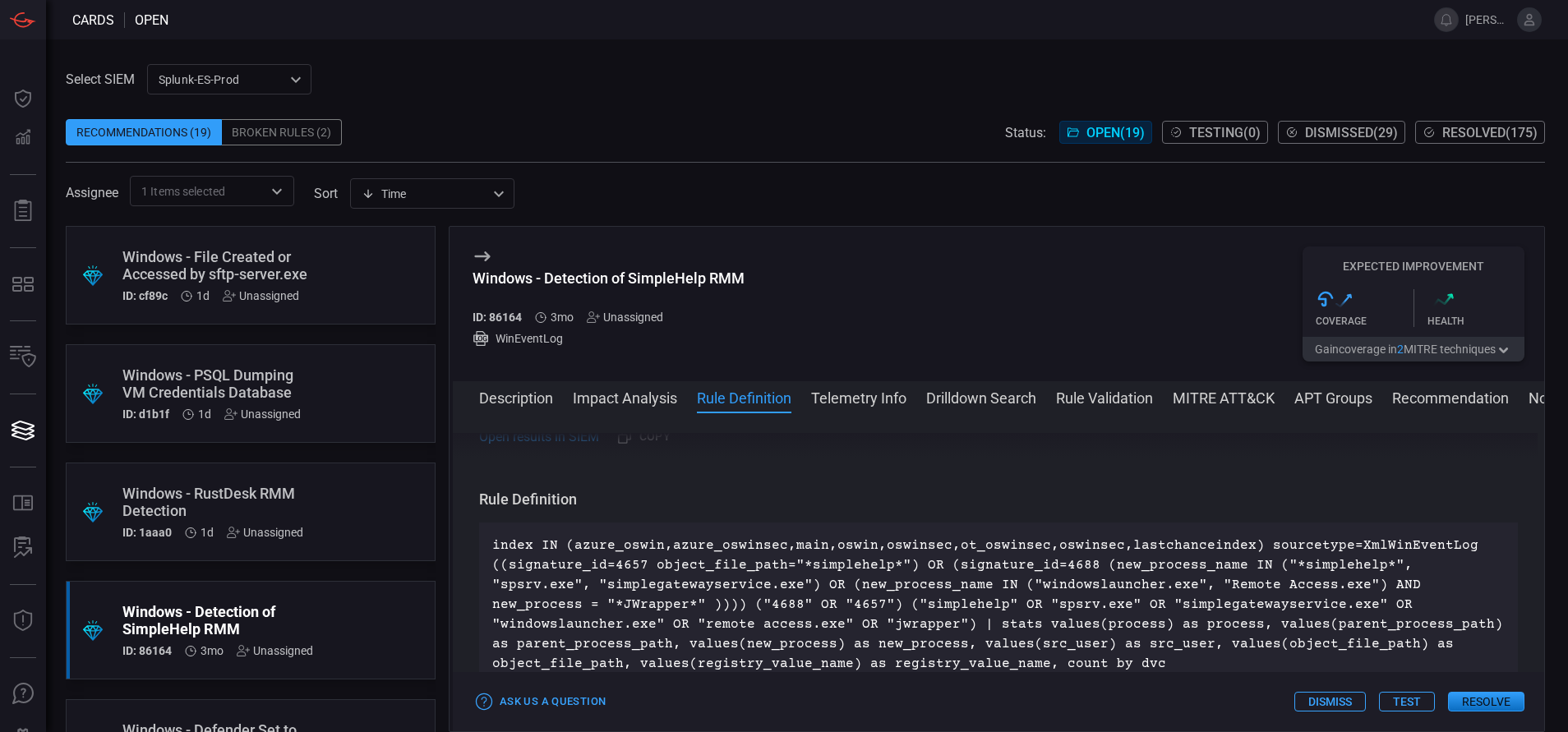
scroll to position [535, 0]
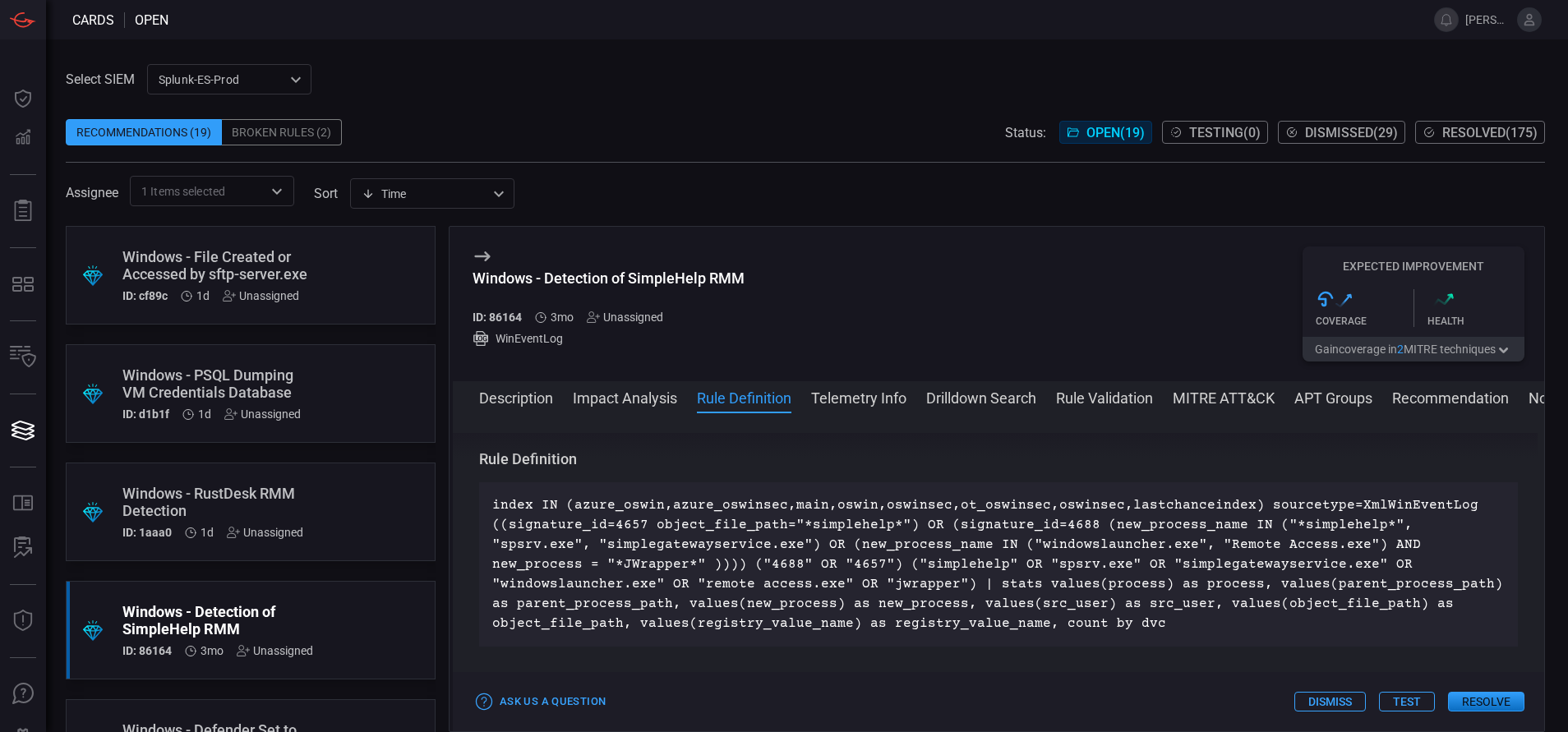
click at [330, 487] on div ".suggested_cards_icon{fill:url(#suggested_cards_icon);} Windows - RustDesk RMM …" at bounding box center [250, 512] width 370 height 99
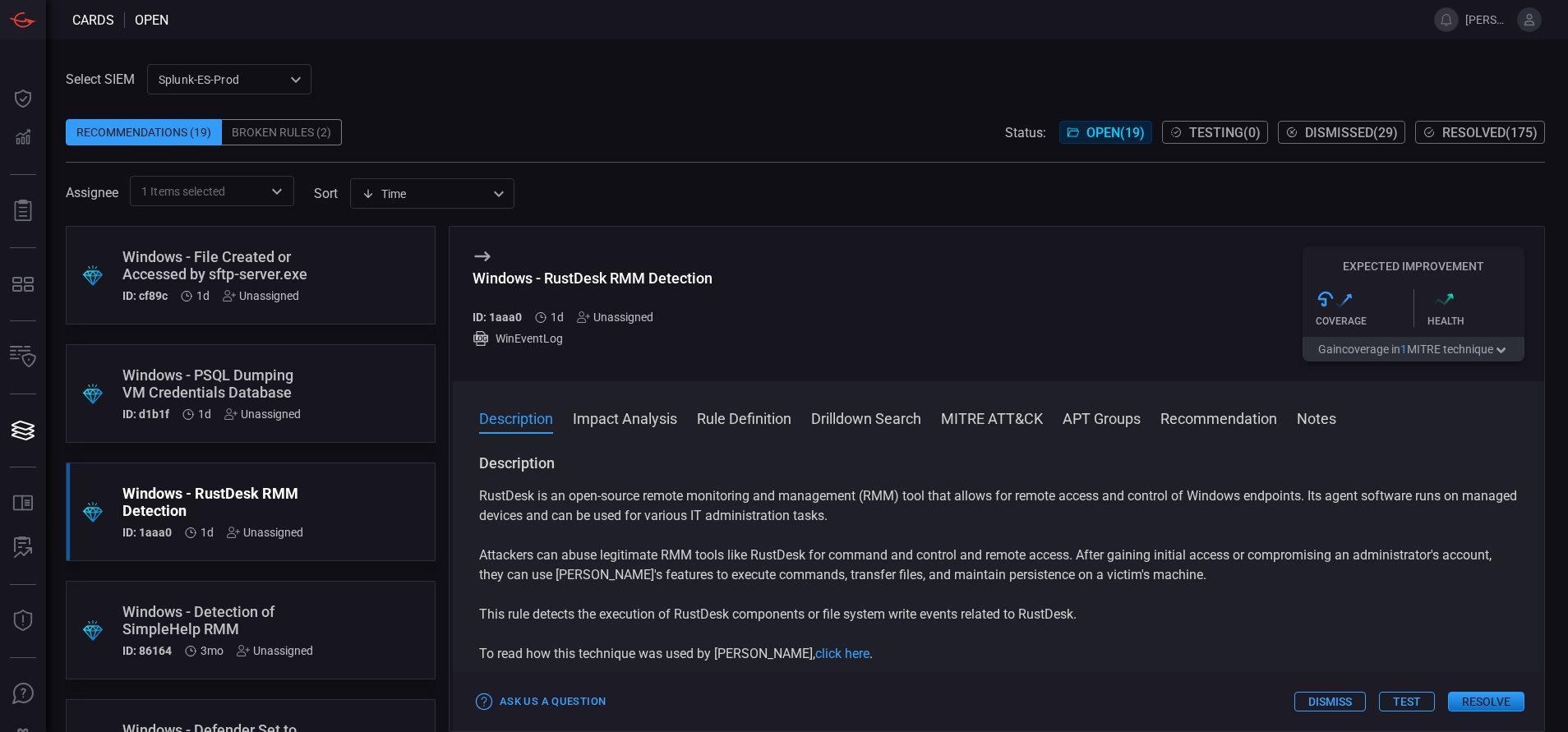
click at [748, 423] on button "Rule Definition" at bounding box center [743, 417] width 94 height 20
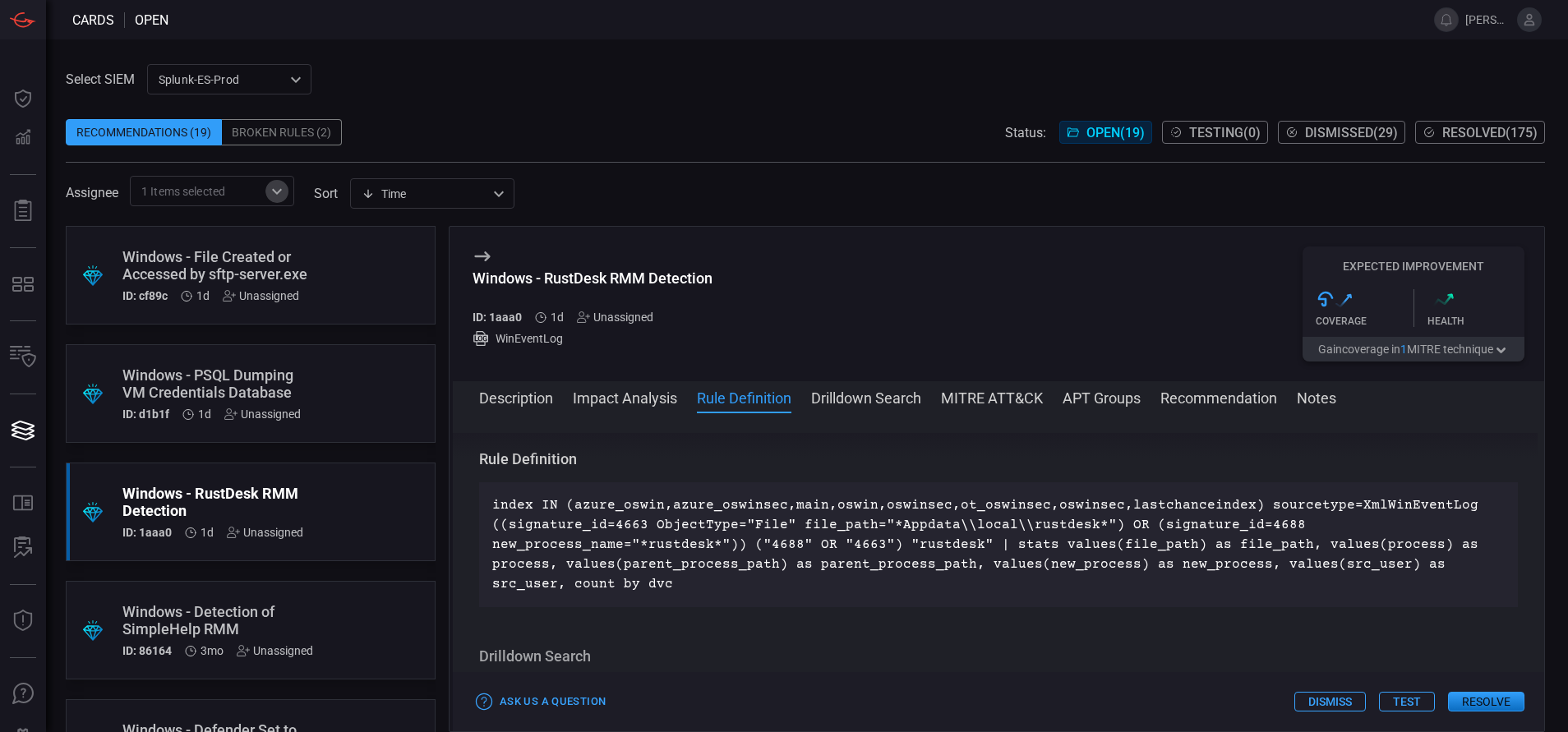
click at [271, 189] on icon "Open" at bounding box center [277, 192] width 20 height 20
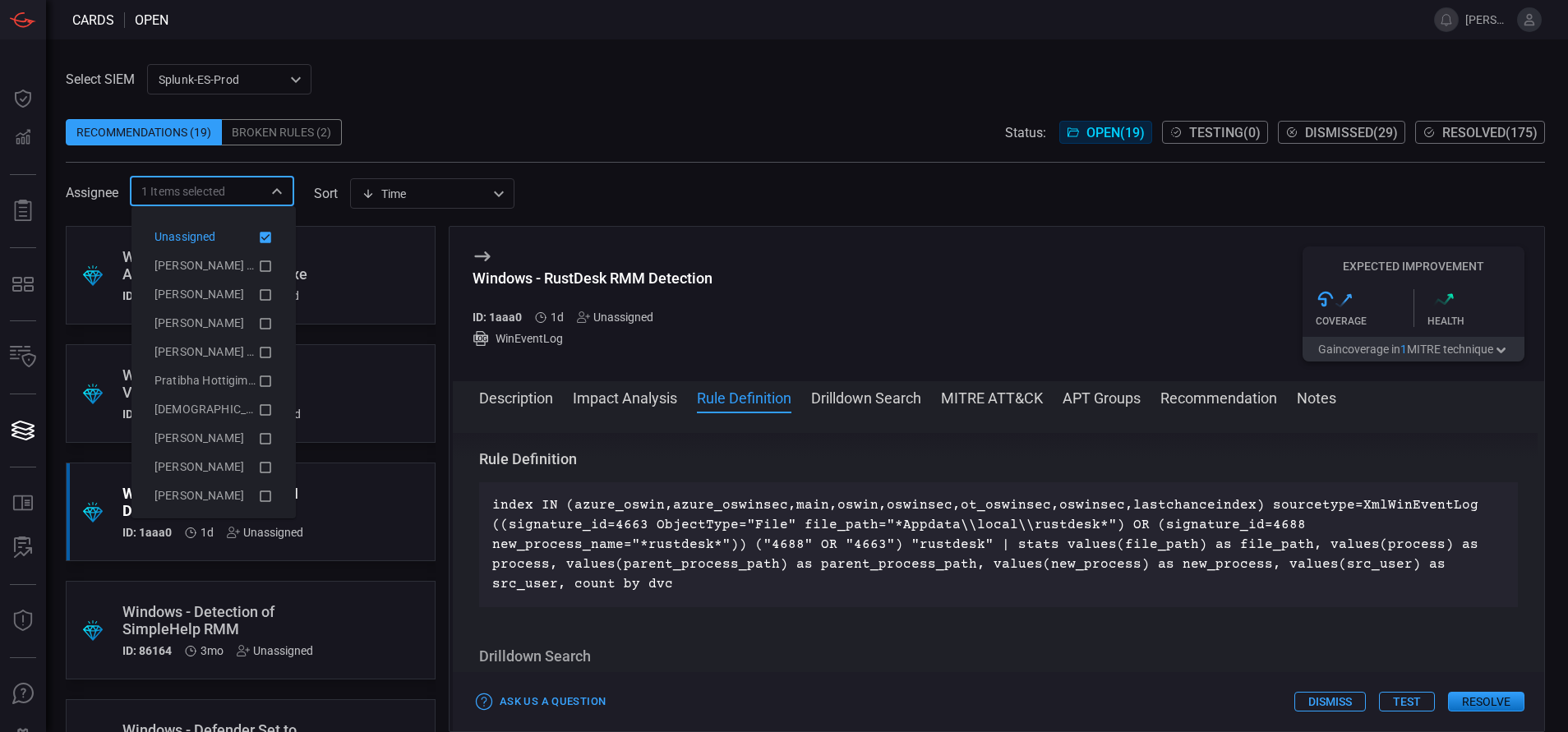
click at [258, 235] on icon at bounding box center [266, 237] width 15 height 20
click at [259, 260] on icon at bounding box center [265, 266] width 12 height 12
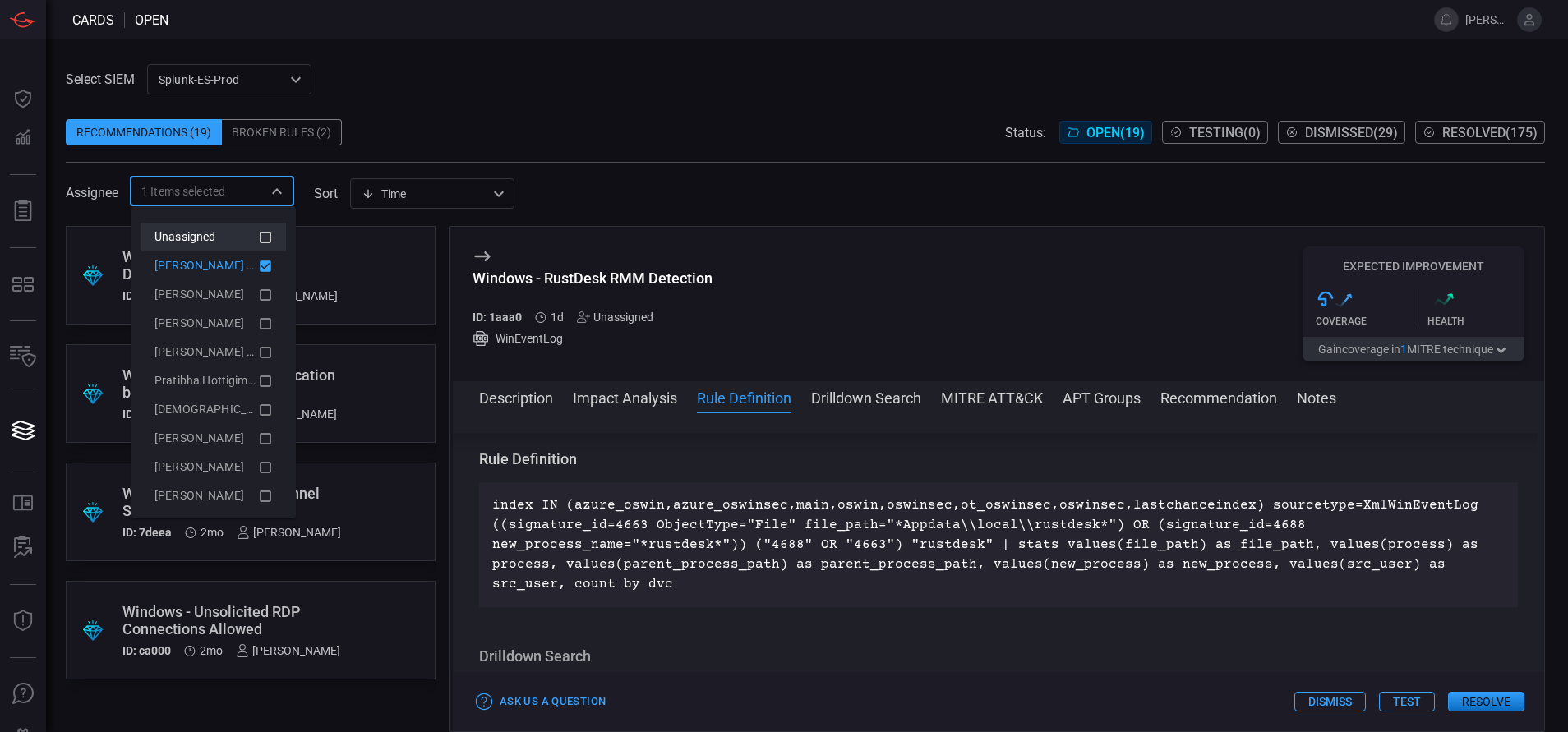
click at [396, 119] on div "Recommendations (19) Broken Rules (2) Status: Open ( 19 ) Testing ( 0 ) Dismiss…" at bounding box center [805, 131] width 1479 height 26
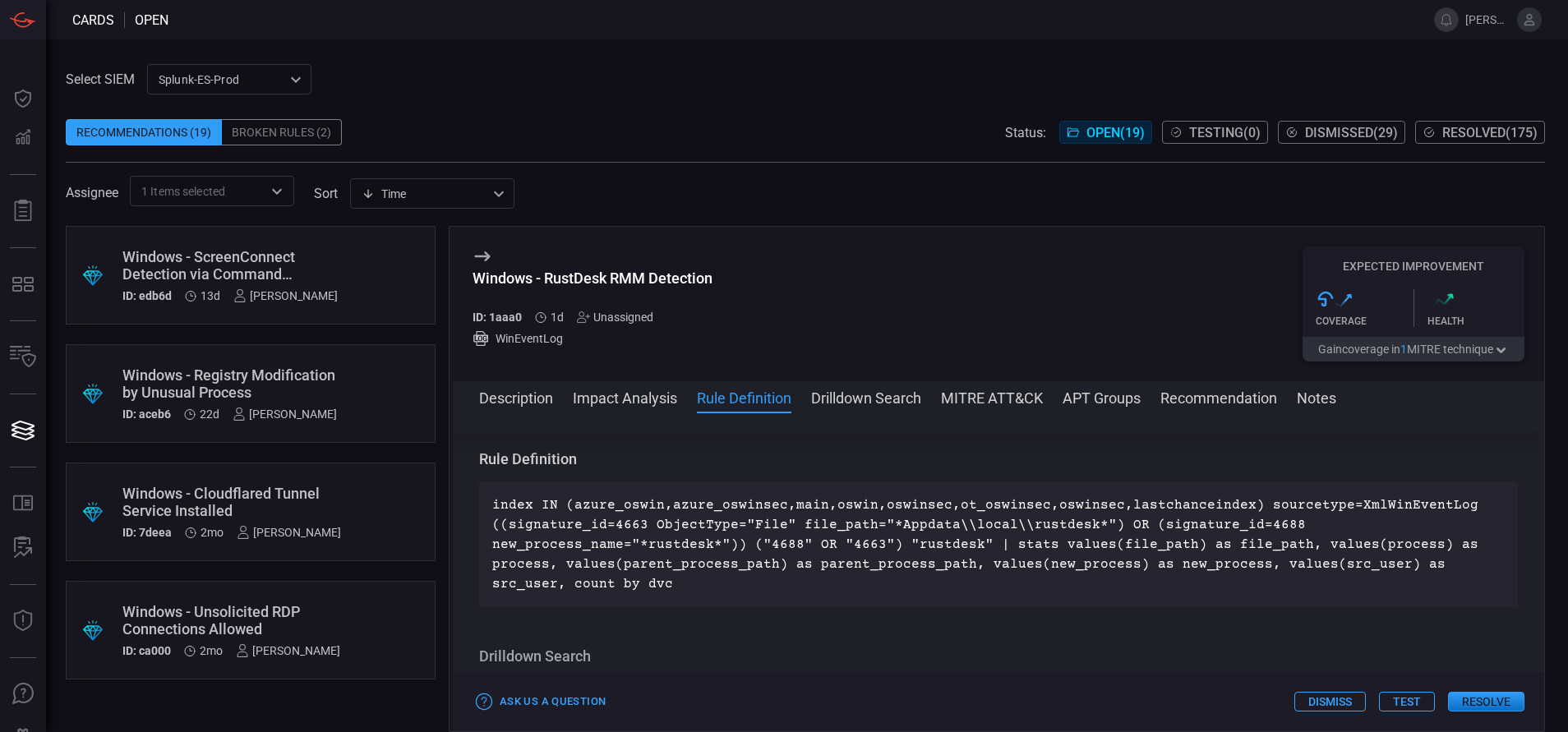
click at [319, 487] on div "Windows - Unsolicited RDP Connections Allowed" at bounding box center [231, 621] width 217 height 35
